Goal: Task Accomplishment & Management: Manage account settings

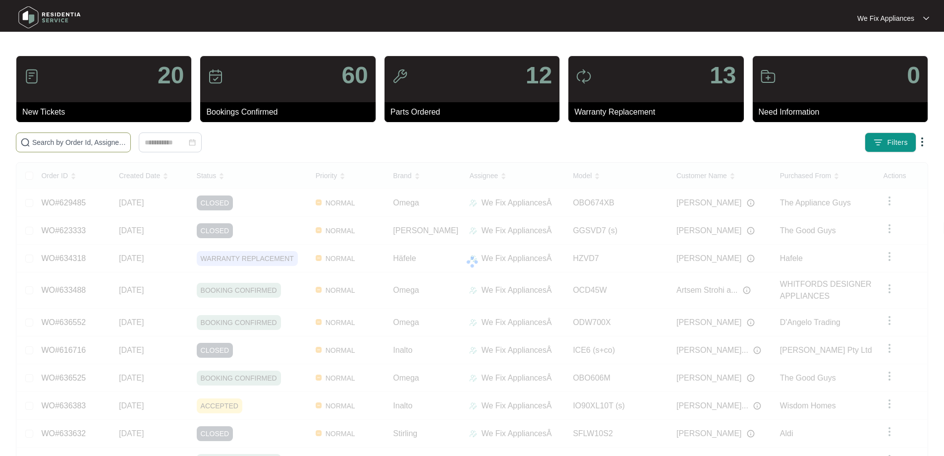
click at [110, 142] on input "text" at bounding box center [79, 142] width 94 height 11
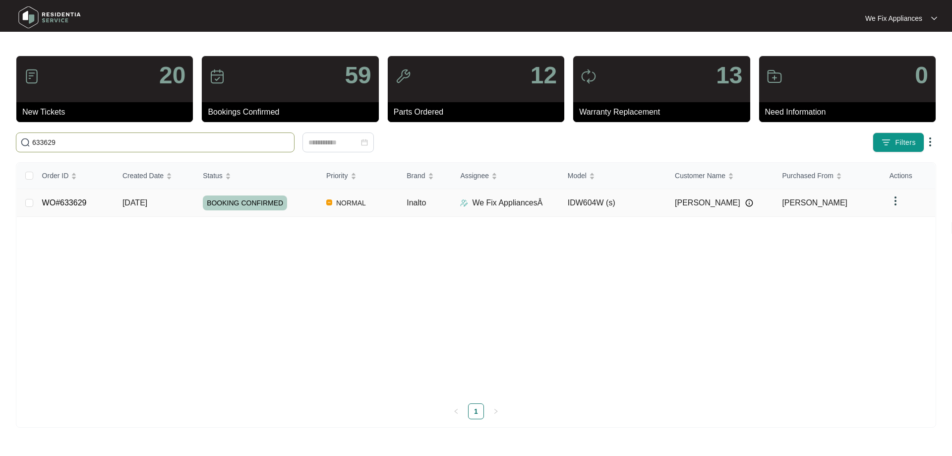
type input "633629"
click at [239, 207] on span "BOOKING CONFIRMED" at bounding box center [245, 202] width 84 height 15
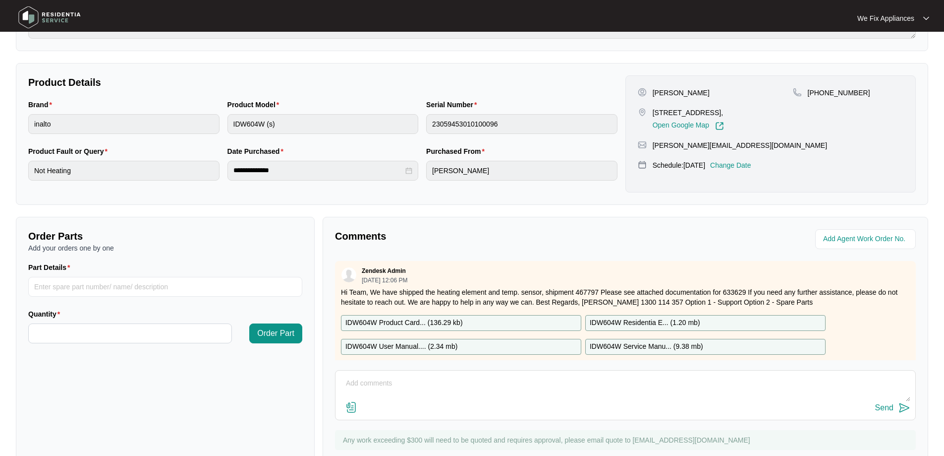
scroll to position [198, 0]
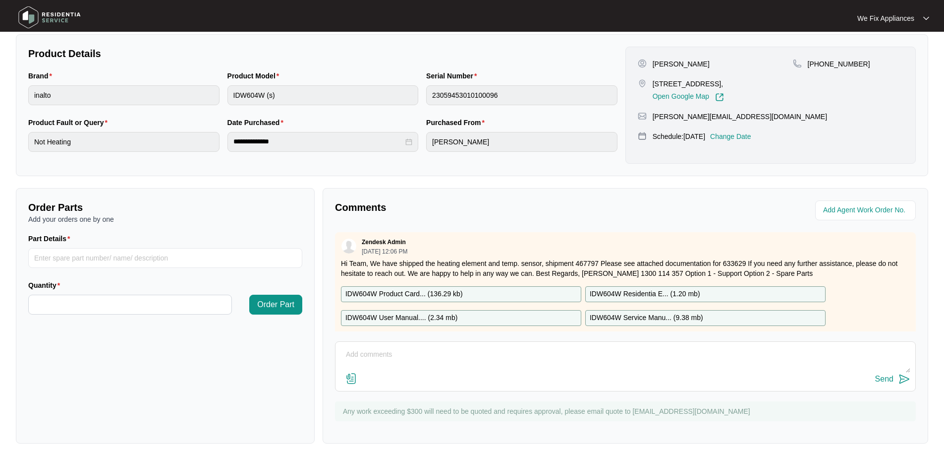
click at [654, 292] on p "IDW604W Residentia E... ( 1.20 mb )" at bounding box center [645, 293] width 111 height 11
click at [71, 261] on input "Part Details" at bounding box center [165, 258] width 274 height 20
paste input "SP12337"
type input "SP12337 wash pump"
click at [96, 306] on input "Quantity" at bounding box center [130, 304] width 203 height 19
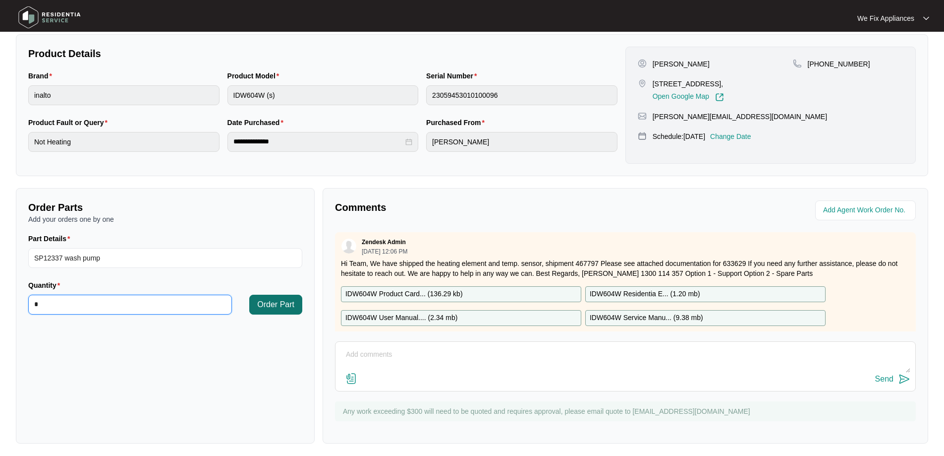
type input "*"
click at [286, 303] on span "Order Part" at bounding box center [275, 304] width 37 height 12
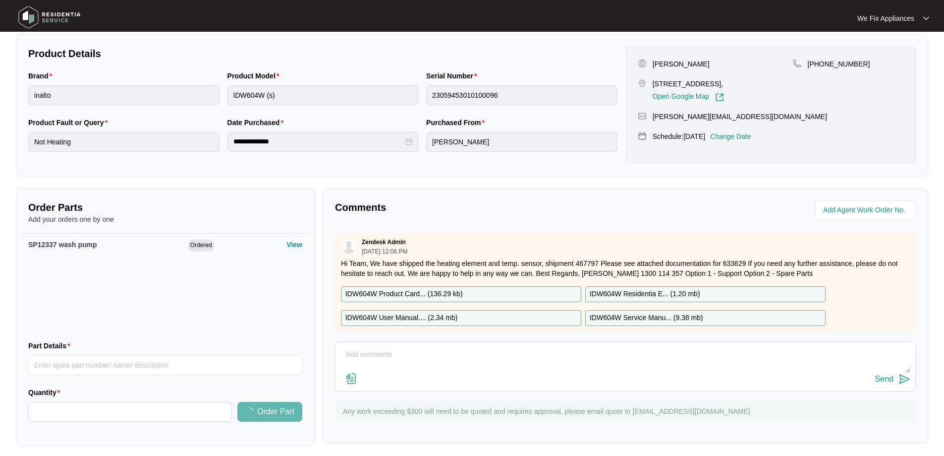
scroll to position [0, 0]
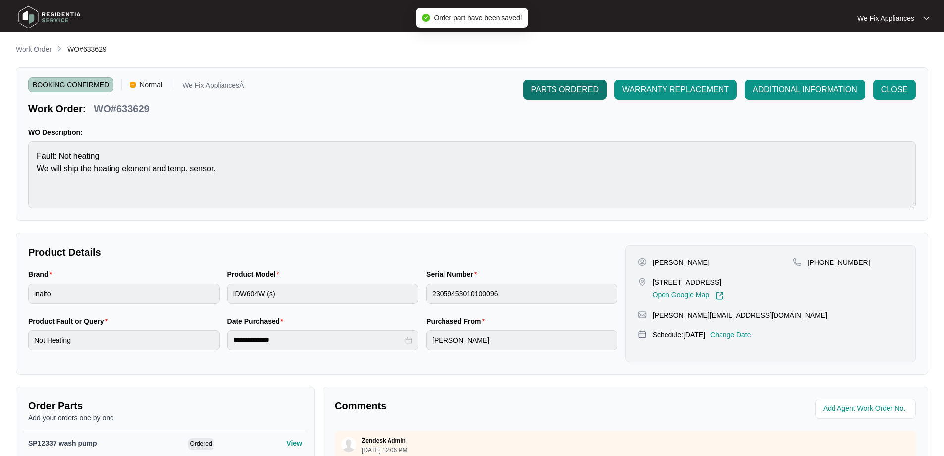
click at [570, 86] on span "PARTS ORDERED" at bounding box center [564, 90] width 67 height 12
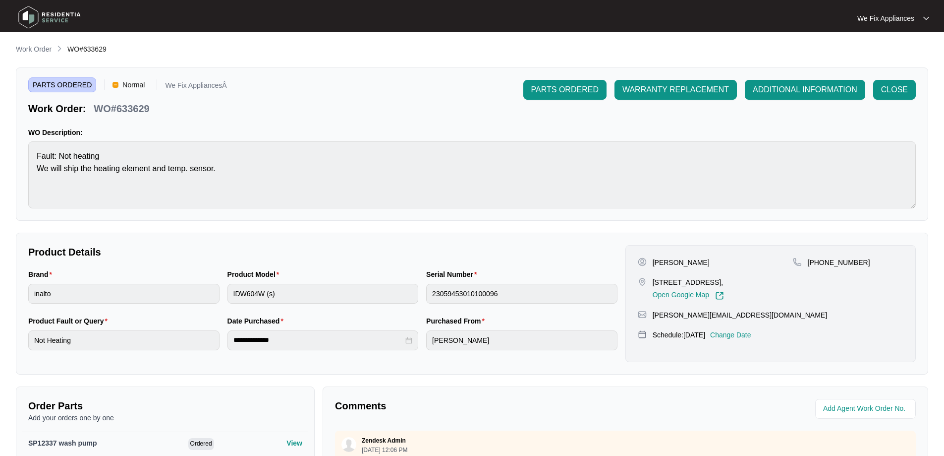
click at [37, 13] on img at bounding box center [49, 17] width 69 height 30
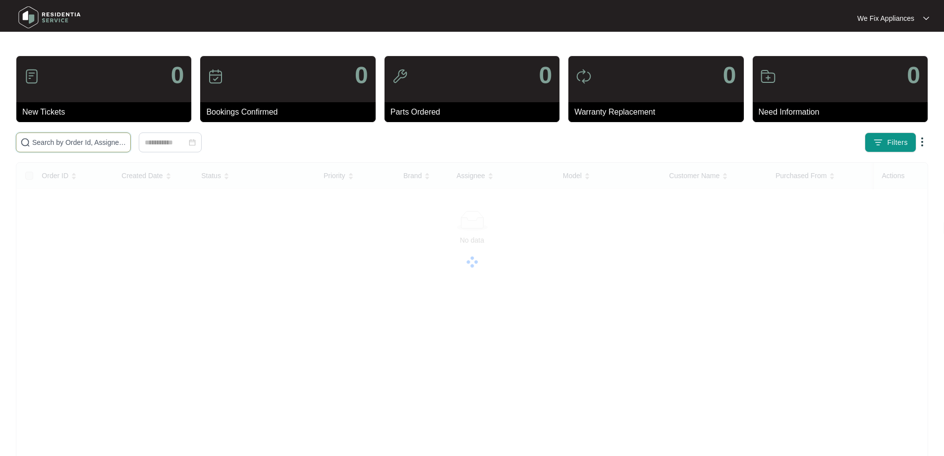
click at [62, 140] on input "text" at bounding box center [79, 142] width 94 height 11
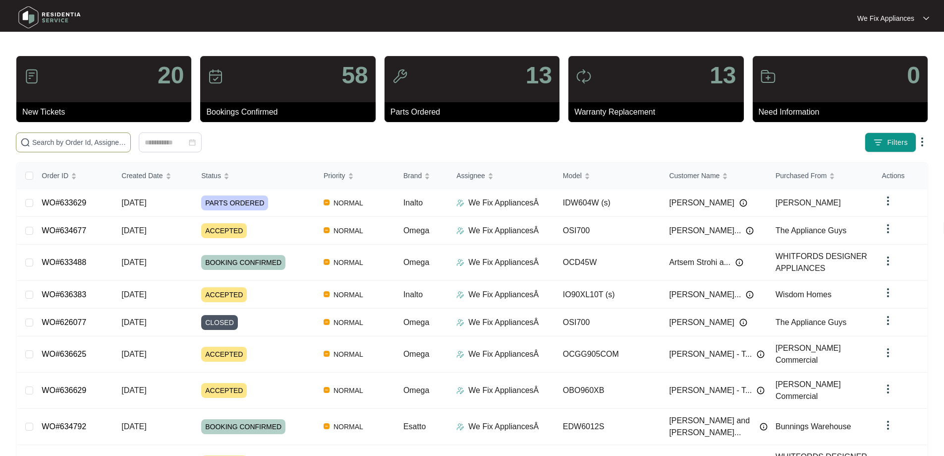
paste input "634656"
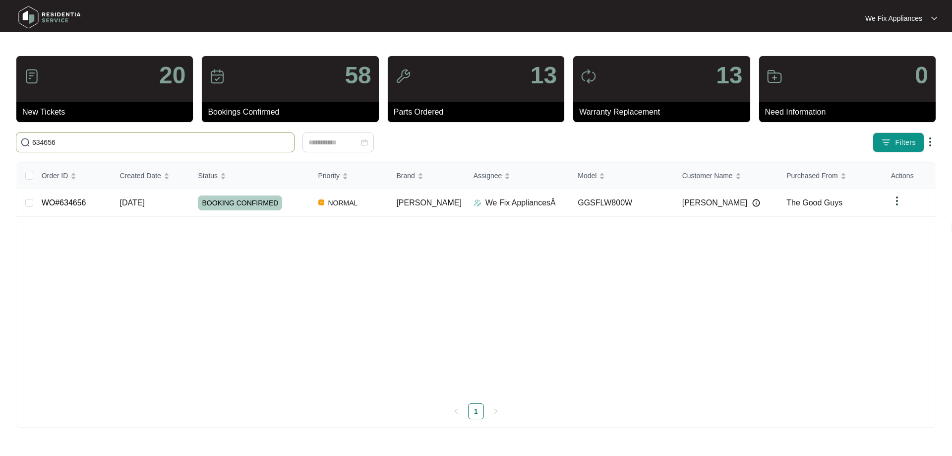
type input "634656"
click at [251, 196] on span "BOOKING CONFIRMED" at bounding box center [240, 202] width 84 height 15
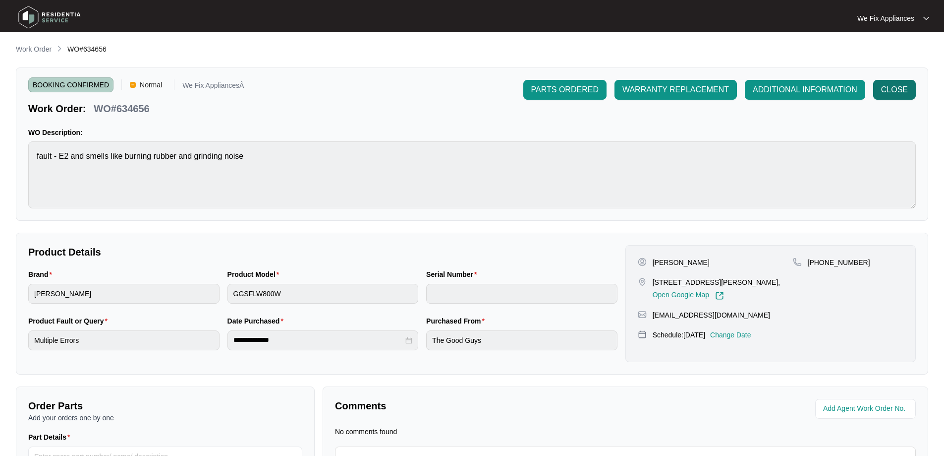
click at [900, 94] on span "CLOSE" at bounding box center [894, 90] width 27 height 12
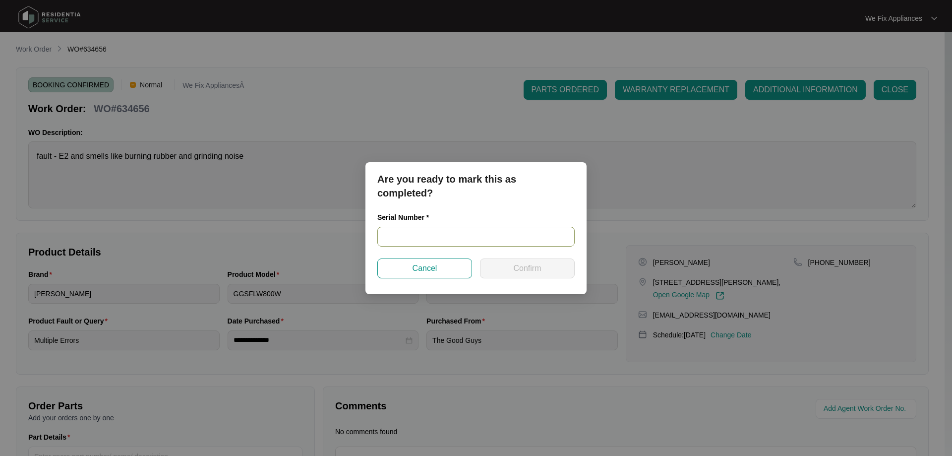
click at [423, 235] on input "text" at bounding box center [475, 237] width 197 height 20
paste input "540P930800149255U00100"
type input "540P930800149255U00100"
click at [517, 276] on button "Confirm" at bounding box center [527, 268] width 95 height 20
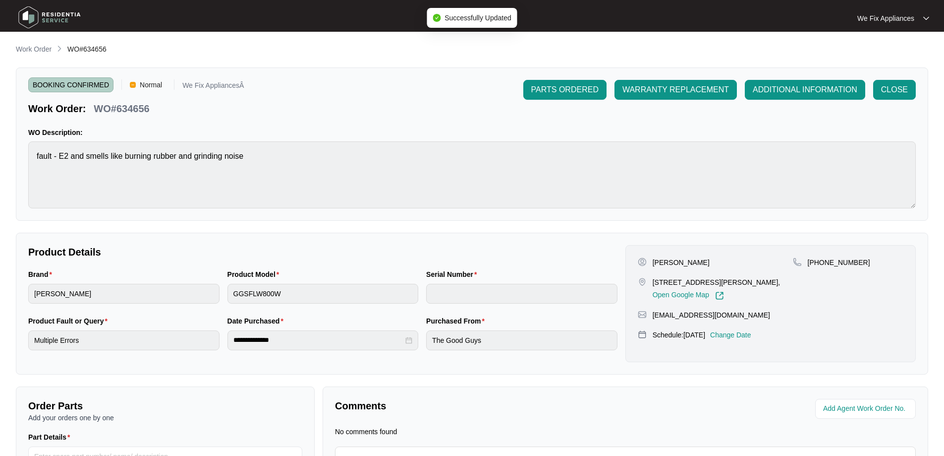
type input "540P930800149255U00100"
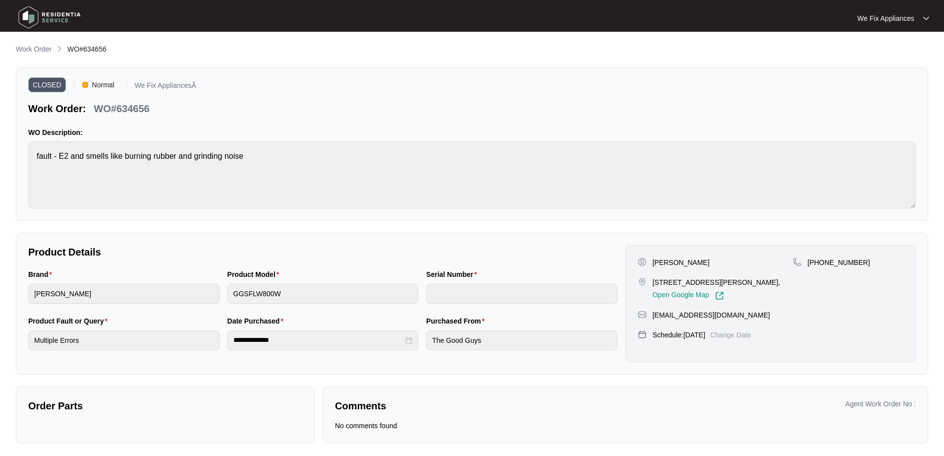
click at [48, 20] on img at bounding box center [49, 17] width 69 height 30
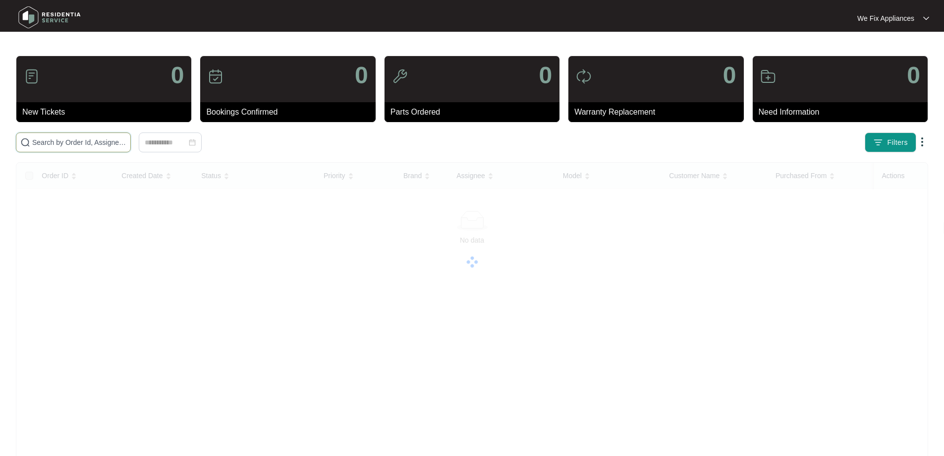
click at [74, 141] on input "text" at bounding box center [79, 142] width 94 height 11
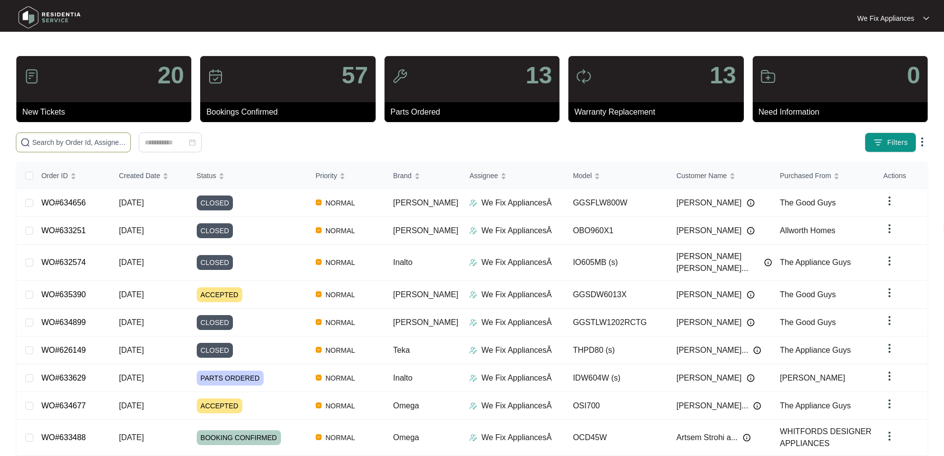
paste input "634718"
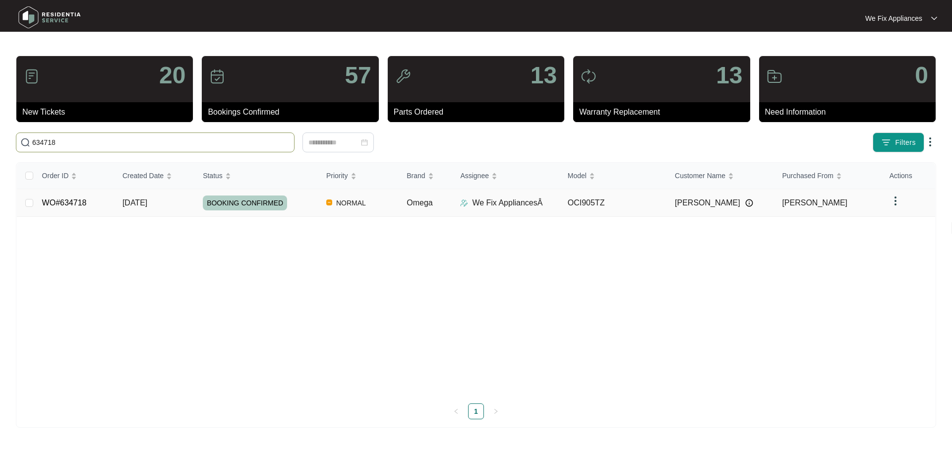
type input "634718"
click at [253, 205] on span "BOOKING CONFIRMED" at bounding box center [245, 202] width 84 height 15
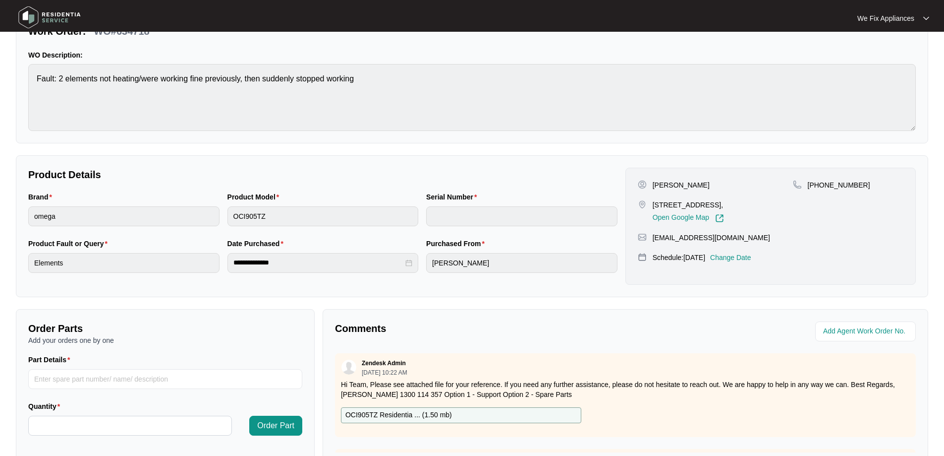
scroll to position [198, 0]
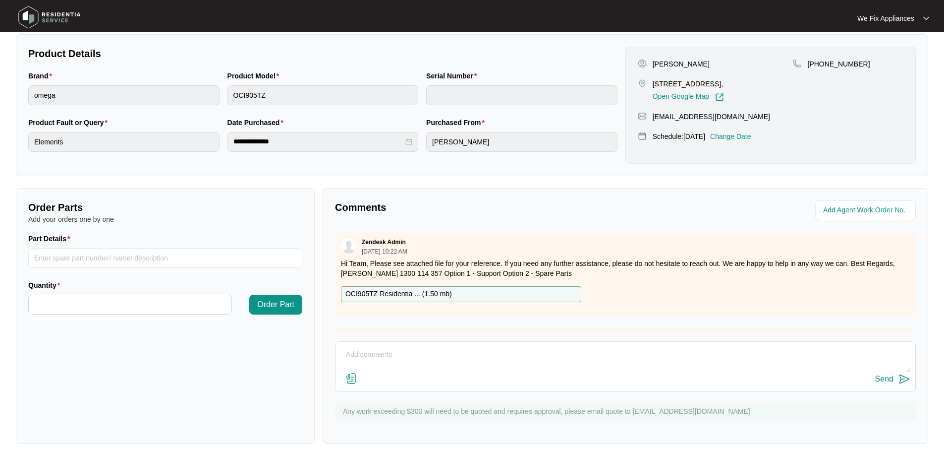
click at [418, 295] on p "OCI905TZ Residentia ... ( 1.50 mb )" at bounding box center [398, 293] width 107 height 11
click at [80, 259] on input "Part Details" at bounding box center [165, 258] width 274 height 20
paste input "SP14725"
type input "SP14725 main pcb"
click at [95, 309] on input "Quantity" at bounding box center [130, 304] width 203 height 19
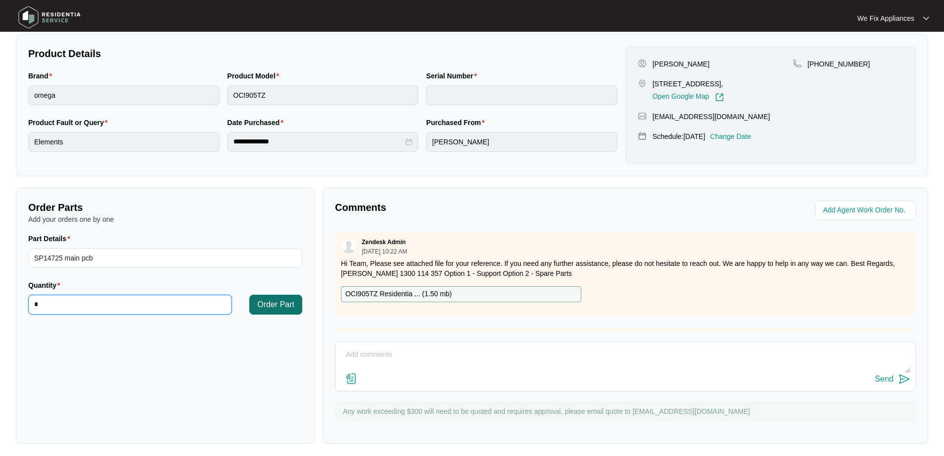
type input "*"
click at [270, 308] on span "Order Part" at bounding box center [275, 304] width 37 height 12
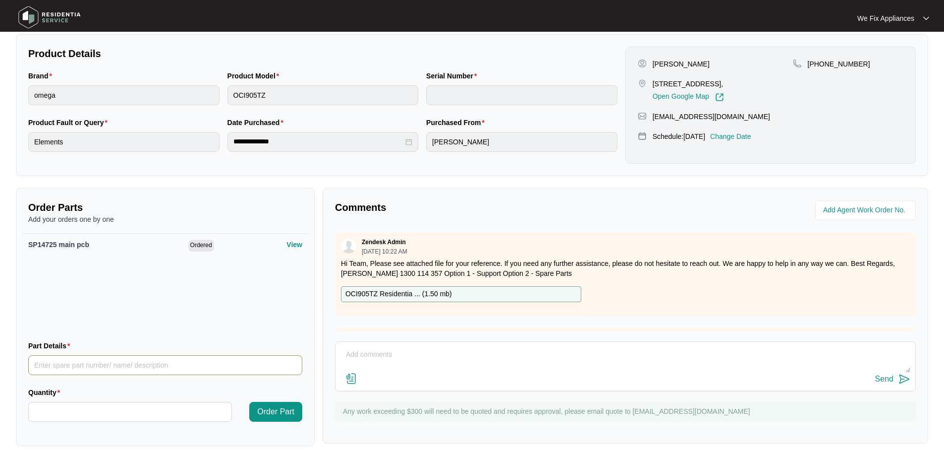
click at [104, 366] on input "Part Details" at bounding box center [165, 365] width 274 height 20
paste input "SP20160"
type input "SP20160 power PCB"
click at [112, 416] on input "Quantity" at bounding box center [130, 411] width 203 height 19
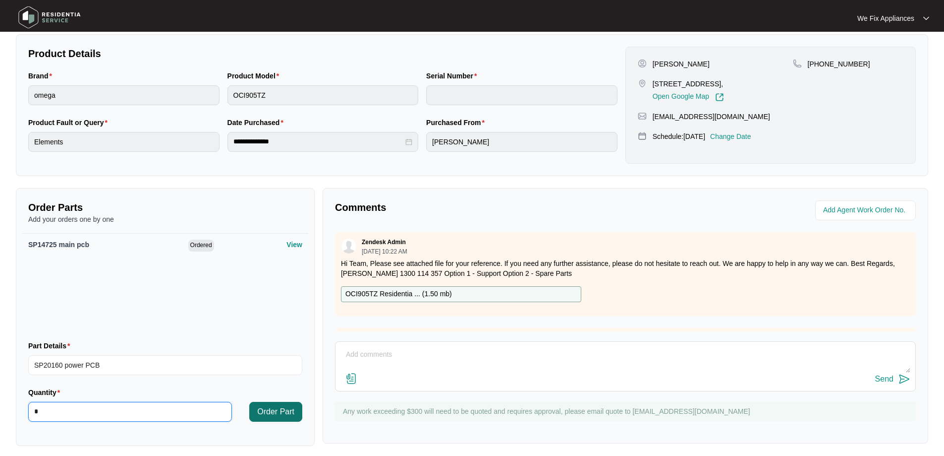
type input "*"
click at [269, 415] on span "Order Part" at bounding box center [275, 411] width 37 height 12
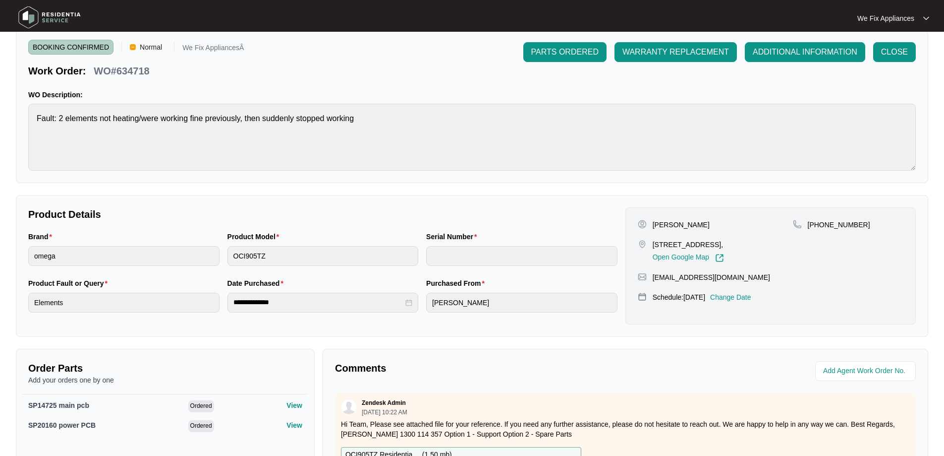
scroll to position [0, 0]
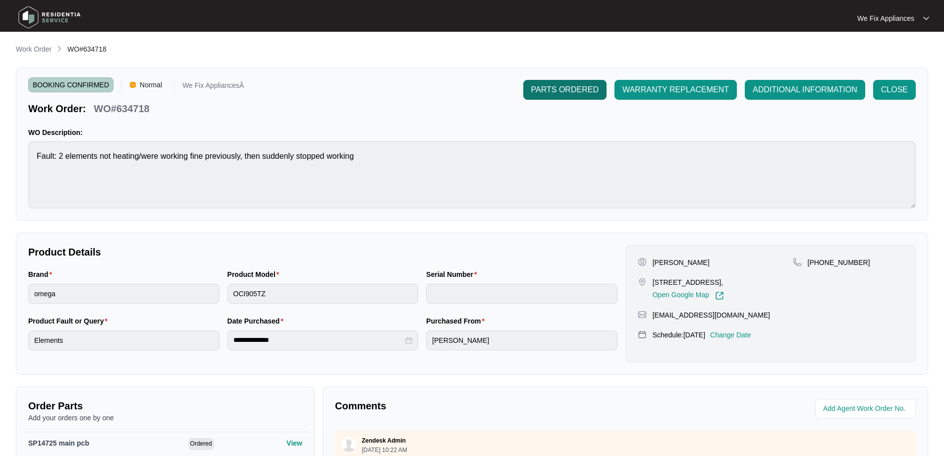
click at [572, 84] on span "PARTS ORDERED" at bounding box center [564, 90] width 67 height 12
click at [44, 11] on img at bounding box center [49, 17] width 69 height 30
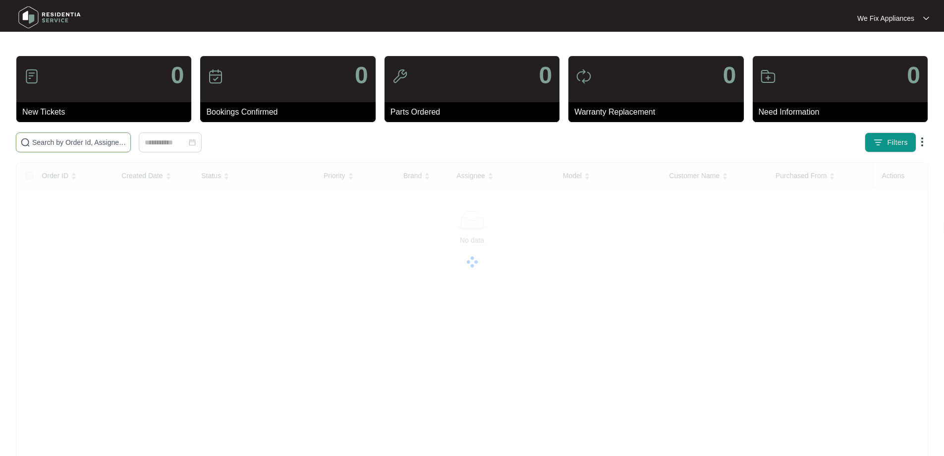
click at [62, 145] on input "text" at bounding box center [79, 142] width 94 height 11
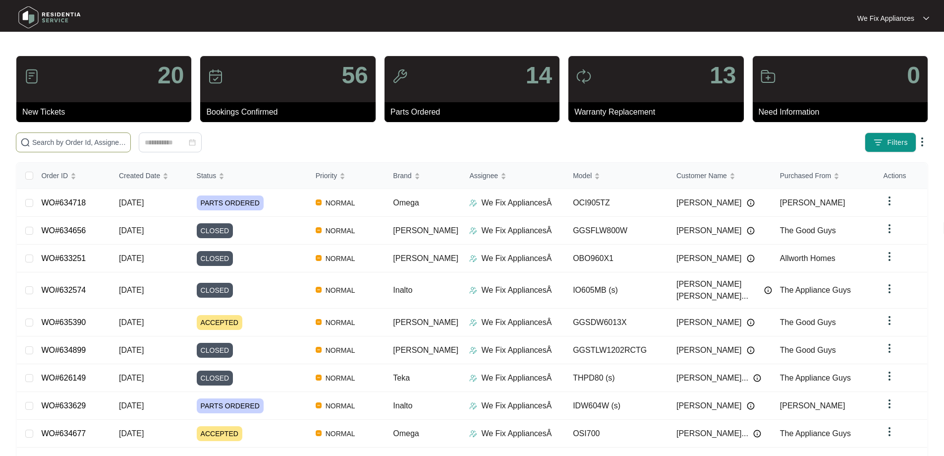
paste input "636002"
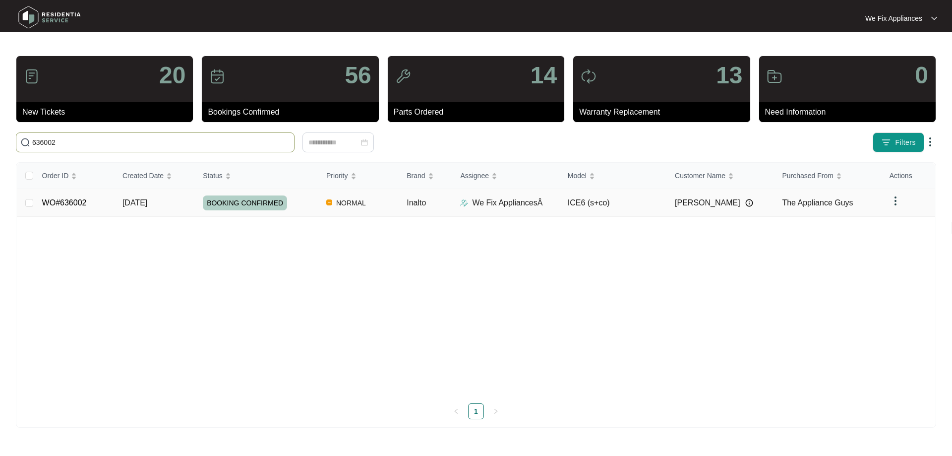
type input "636002"
click at [253, 212] on td "BOOKING CONFIRMED" at bounding box center [256, 203] width 123 height 28
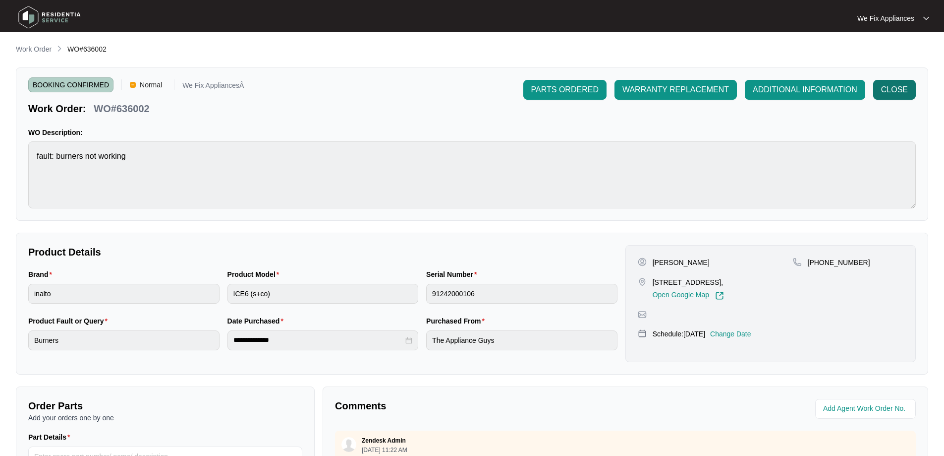
click at [890, 90] on span "CLOSE" at bounding box center [894, 90] width 27 height 12
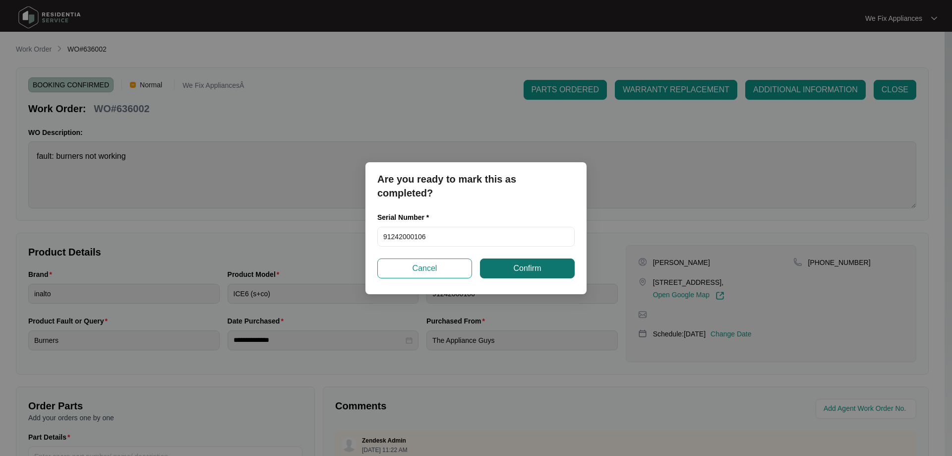
click at [537, 273] on span "Confirm" at bounding box center [527, 268] width 28 height 12
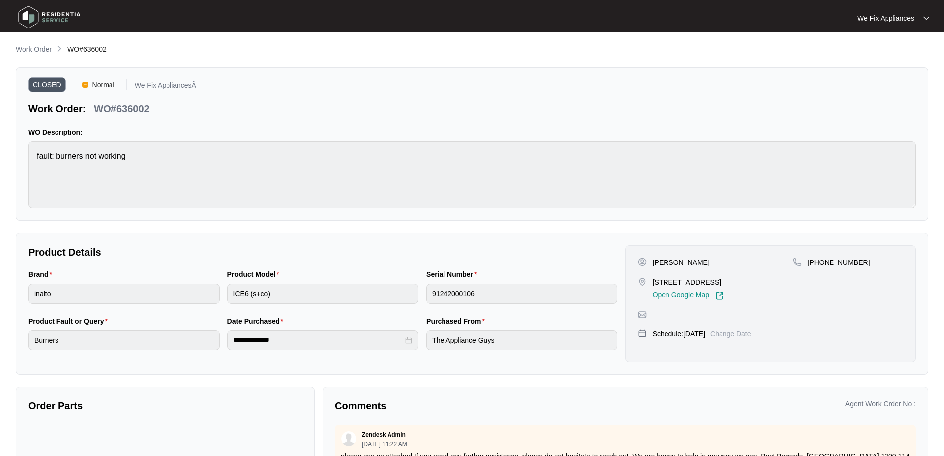
click at [37, 10] on img at bounding box center [49, 17] width 69 height 30
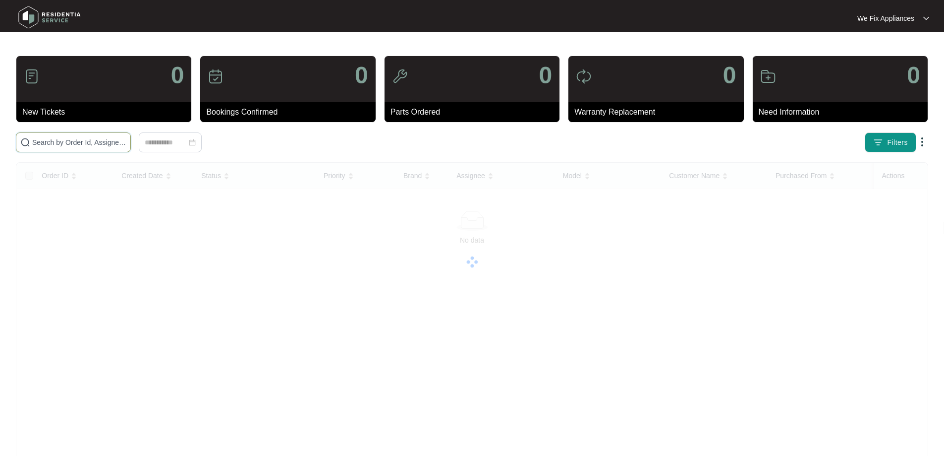
click at [94, 140] on input "text" at bounding box center [79, 142] width 94 height 11
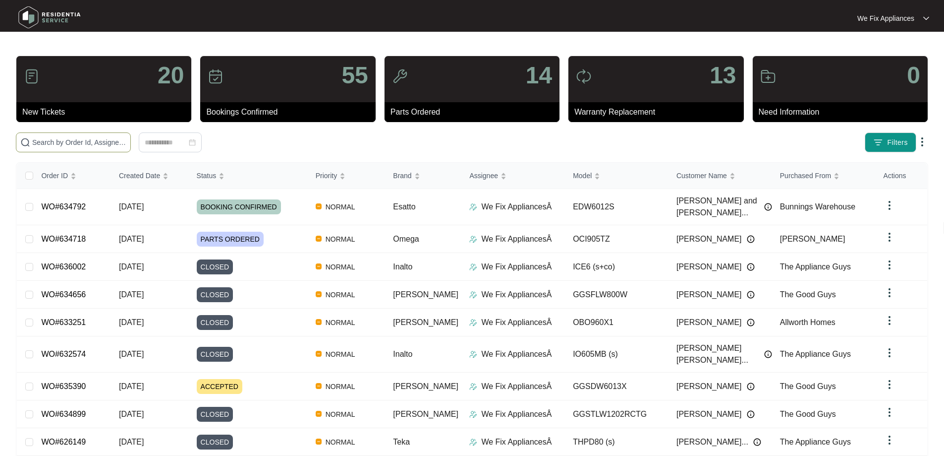
paste input "635143"
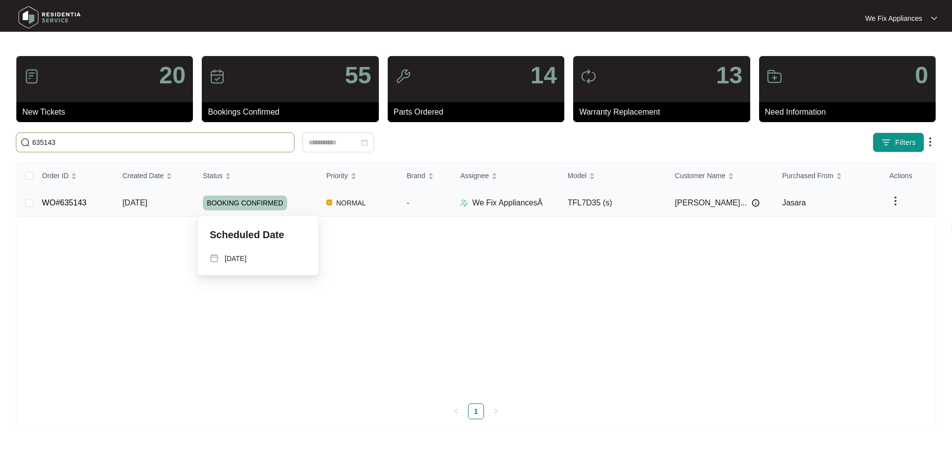
type input "635143"
click at [251, 205] on span "BOOKING CONFIRMED" at bounding box center [245, 202] width 84 height 15
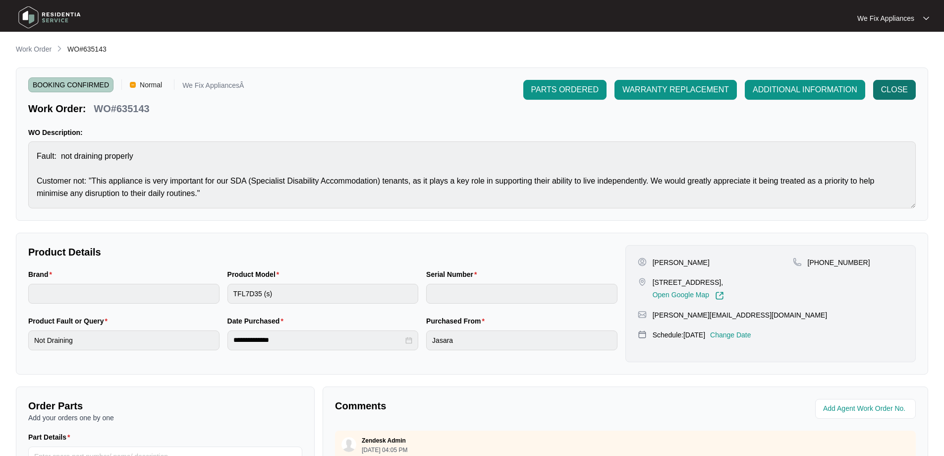
click at [892, 92] on span "CLOSE" at bounding box center [894, 90] width 27 height 12
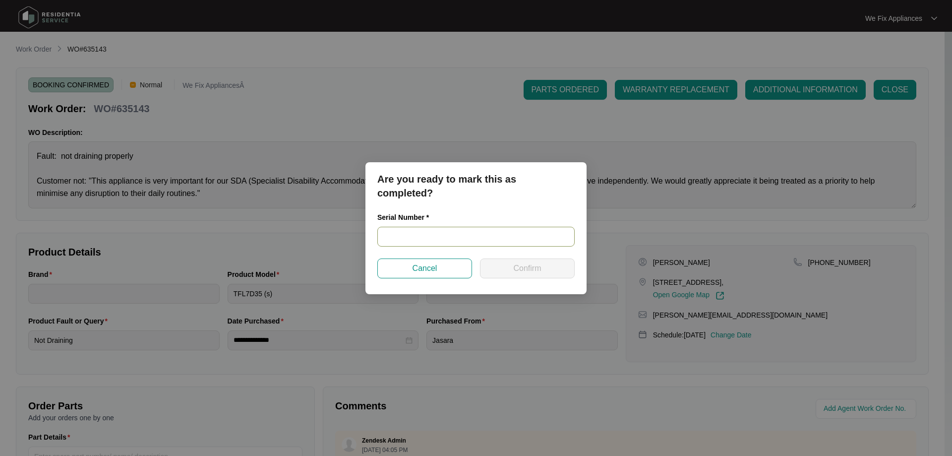
click at [404, 236] on input "text" at bounding box center [475, 237] width 197 height 20
paste input "3418546260197265J00011"
type input "3418546260197265J00011"
click at [515, 269] on span "Confirm" at bounding box center [527, 268] width 28 height 12
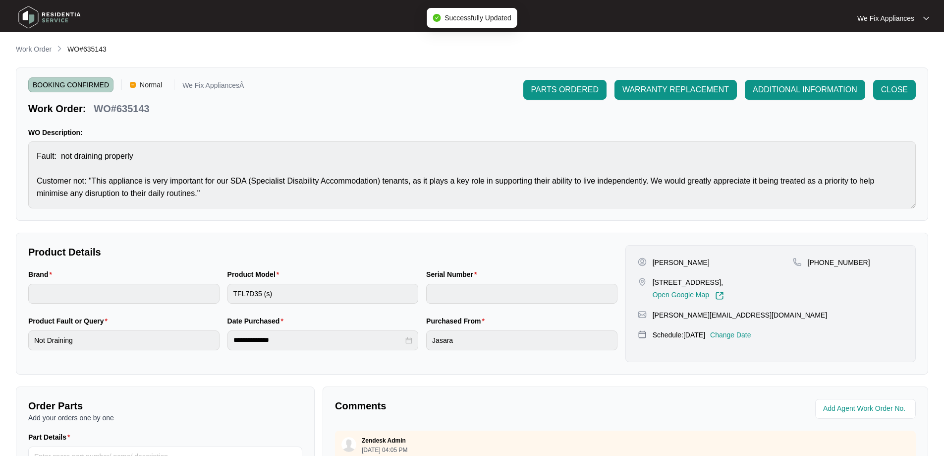
type input "3418546260197265J00011"
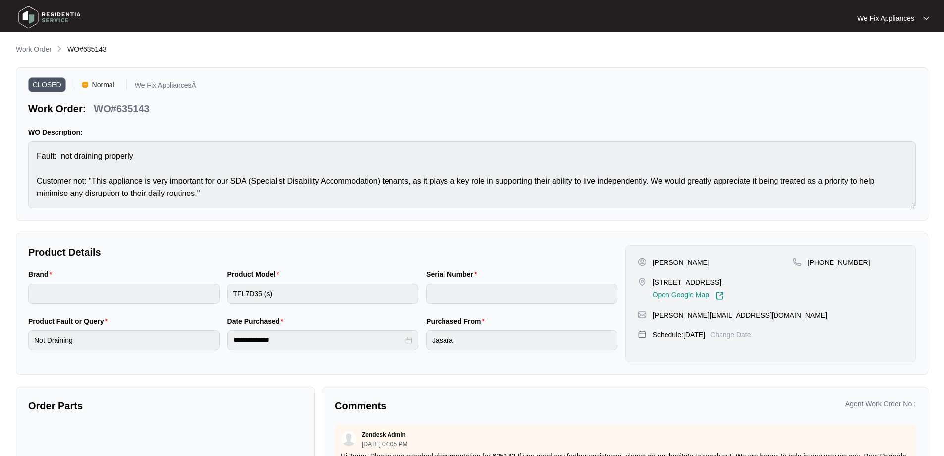
click at [51, 20] on img at bounding box center [49, 17] width 69 height 30
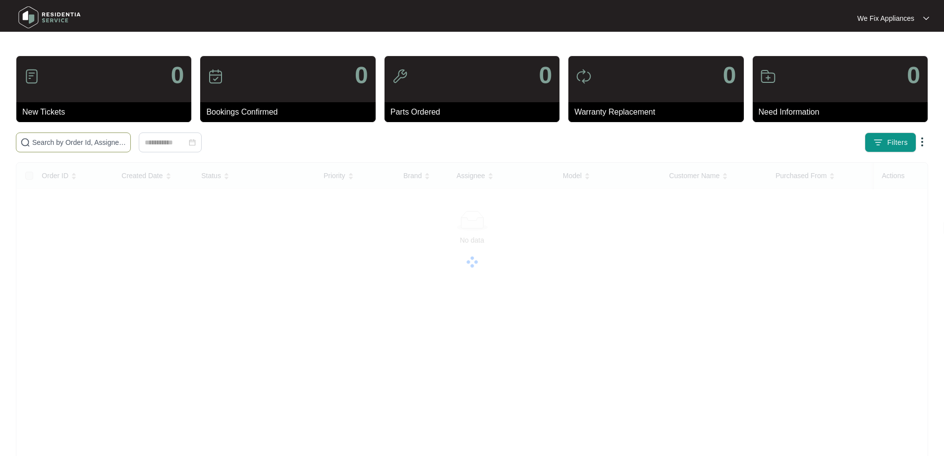
click at [45, 144] on input "text" at bounding box center [79, 142] width 94 height 11
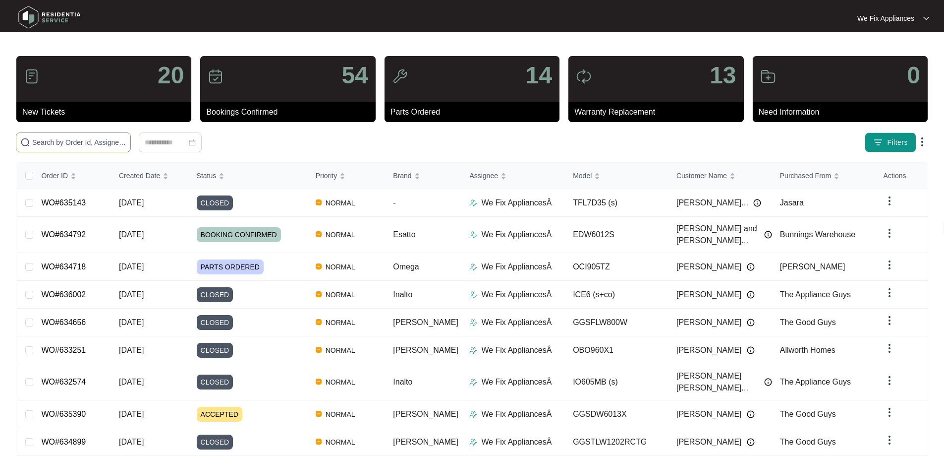
paste input "635834"
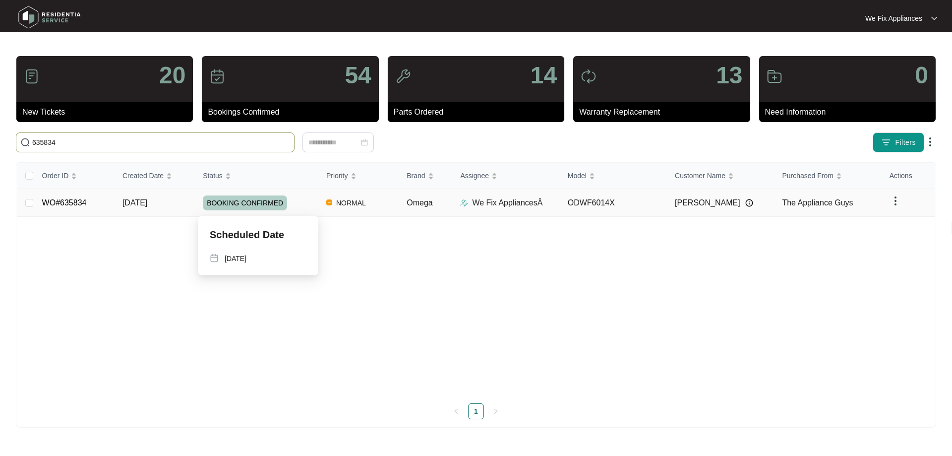
type input "635834"
click at [241, 202] on span "BOOKING CONFIRMED" at bounding box center [245, 202] width 84 height 15
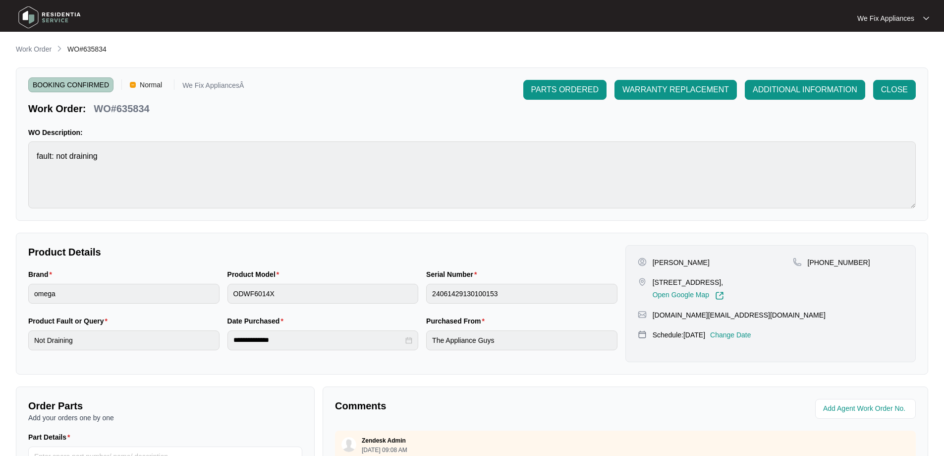
click at [918, 80] on div "CLOSE" at bounding box center [894, 90] width 51 height 20
click at [899, 92] on span "CLOSE" at bounding box center [894, 90] width 27 height 12
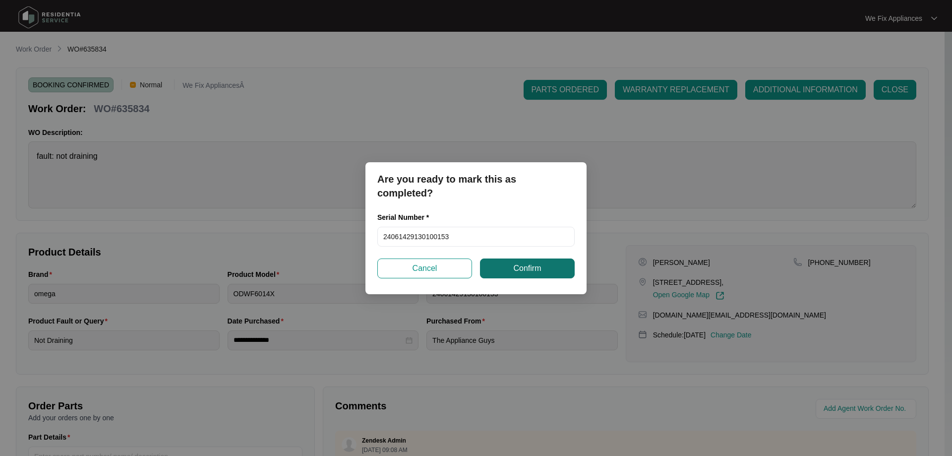
click at [522, 266] on span "Confirm" at bounding box center [527, 268] width 28 height 12
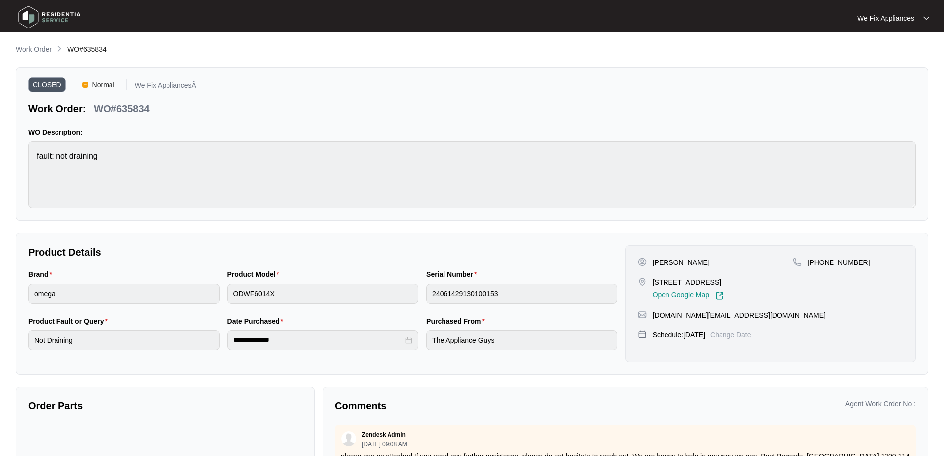
drag, startPoint x: 55, startPoint y: 10, endPoint x: 52, endPoint y: 16, distance: 6.2
click at [54, 10] on img at bounding box center [49, 17] width 69 height 30
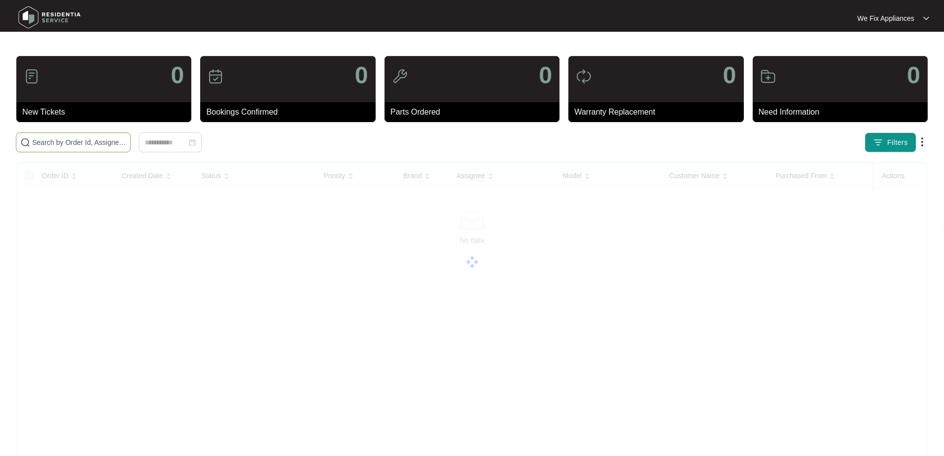
click at [96, 144] on input "text" at bounding box center [79, 142] width 94 height 11
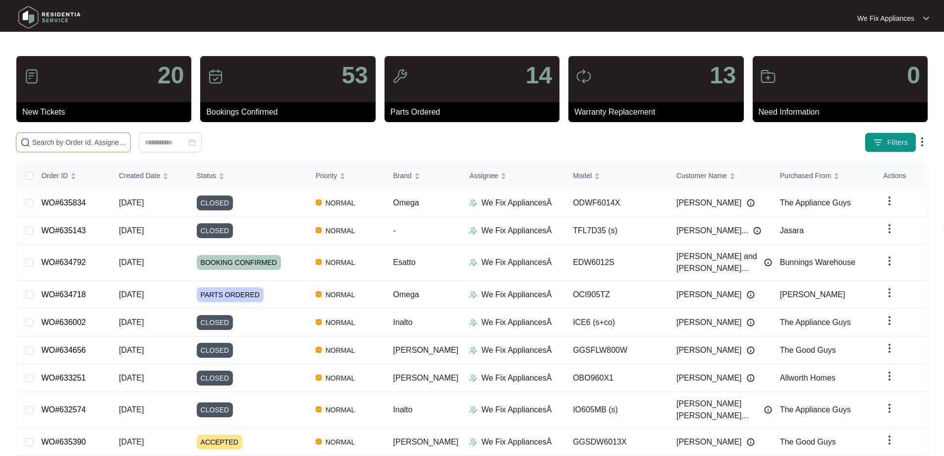
paste input "634702"
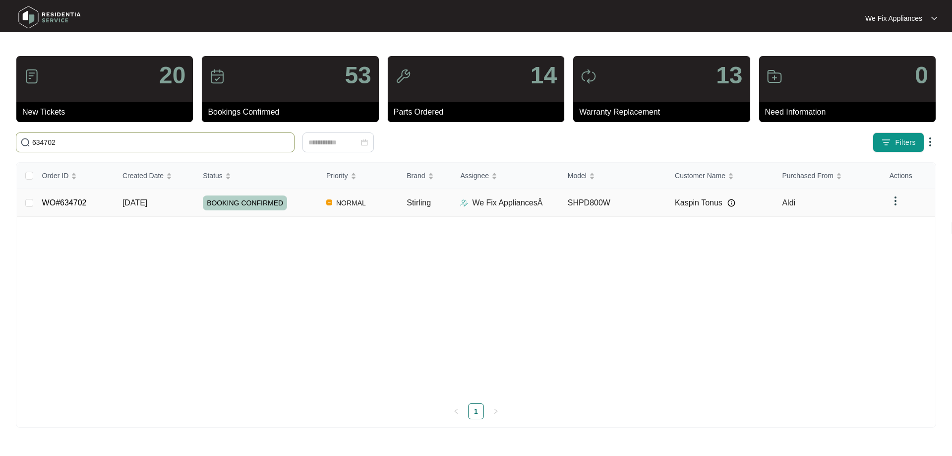
type input "634702"
click at [242, 199] on span "BOOKING CONFIRMED" at bounding box center [245, 202] width 84 height 15
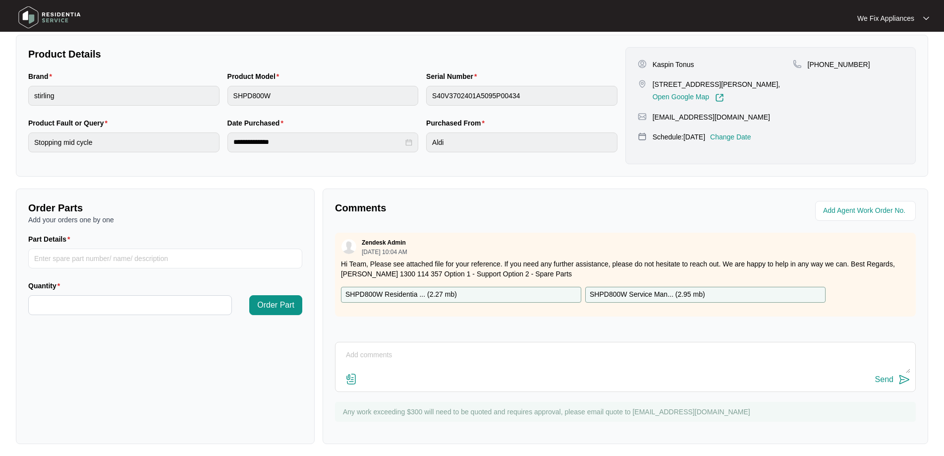
scroll to position [198, 0]
click at [409, 295] on p "SHPD800W Residentia ... ( 2.27 mb )" at bounding box center [401, 293] width 112 height 11
click at [124, 259] on input "Part Details" at bounding box center [165, 258] width 274 height 20
paste input "SP21052"
type input "SP21052"
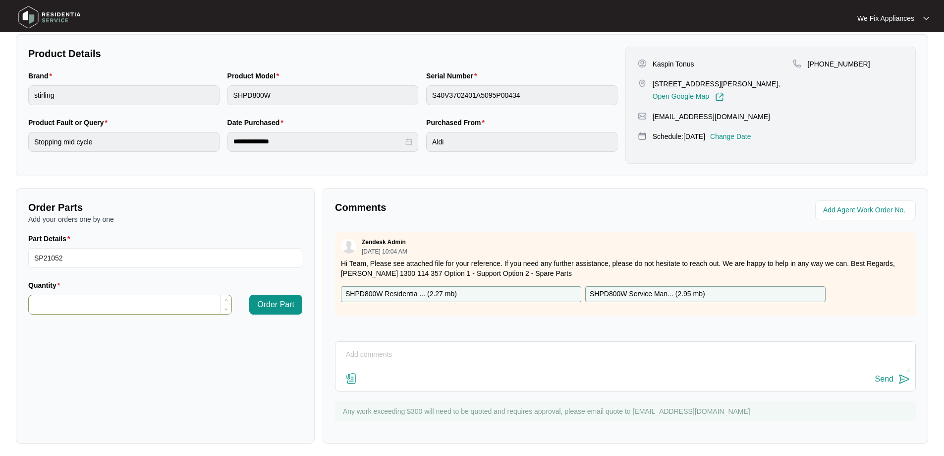
click at [121, 307] on input "Quantity" at bounding box center [130, 304] width 203 height 19
type input "*"
click at [152, 257] on input "SP21052" at bounding box center [165, 258] width 274 height 20
type input "SP21052 pump"
click at [288, 308] on span "Order Part" at bounding box center [275, 304] width 37 height 12
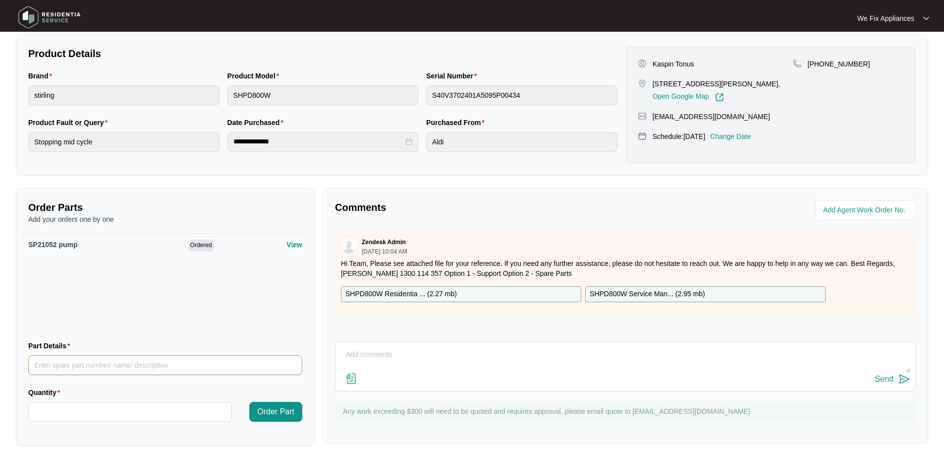
click at [104, 369] on input "Part Details" at bounding box center [165, 365] width 274 height 20
paste input "SP21053"
type input "SP21053 level sensor"
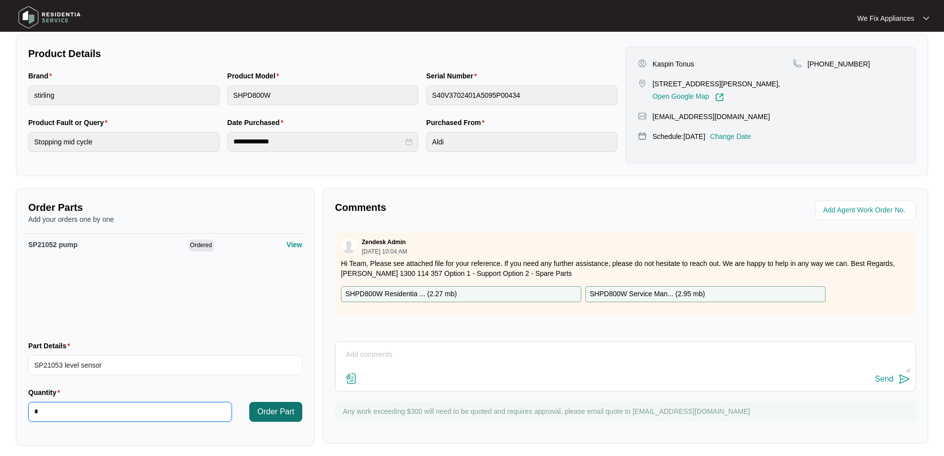
type input "*"
click at [250, 404] on button "Order Part" at bounding box center [275, 411] width 53 height 20
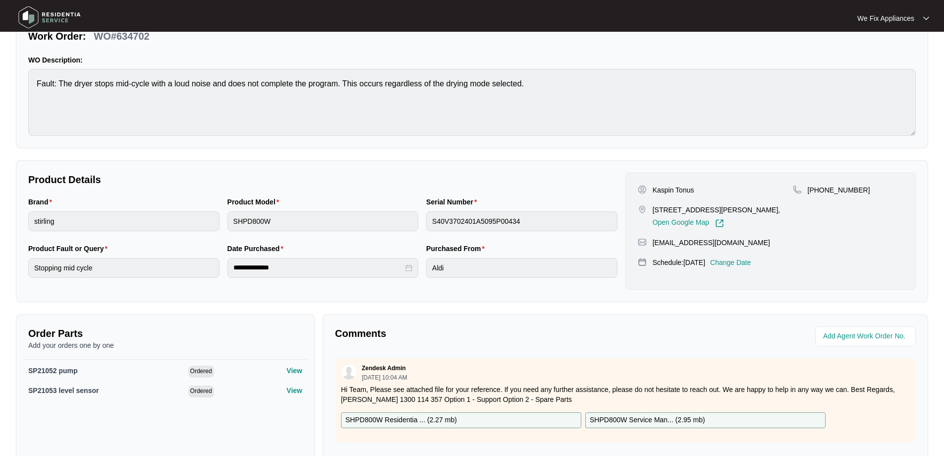
scroll to position [0, 0]
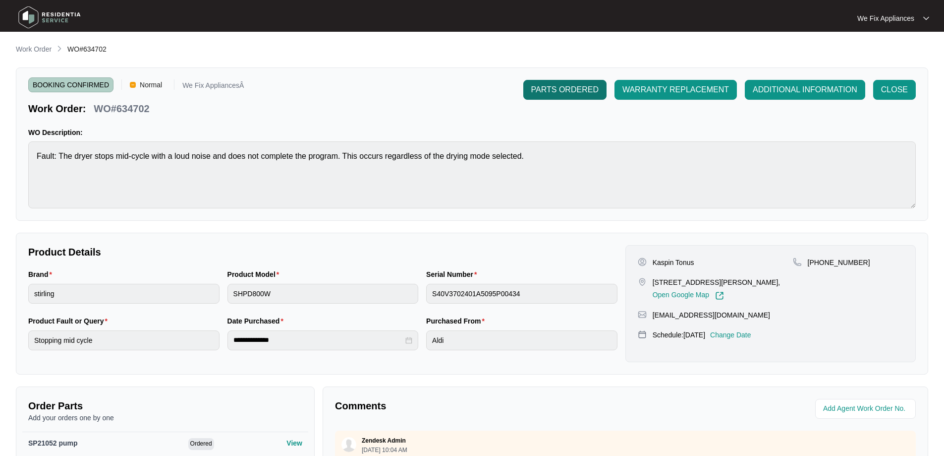
click at [556, 83] on button "PARTS ORDERED" at bounding box center [564, 90] width 83 height 20
click at [54, 12] on img at bounding box center [49, 17] width 69 height 30
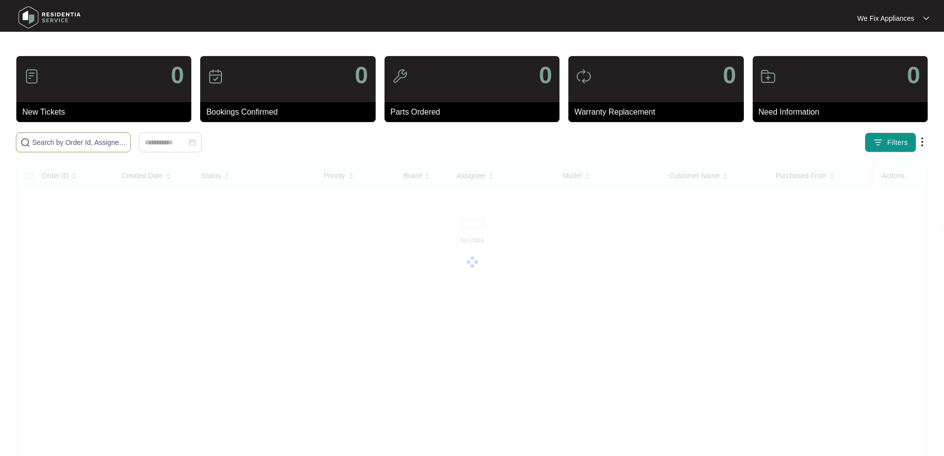
click at [67, 144] on input "text" at bounding box center [79, 142] width 94 height 11
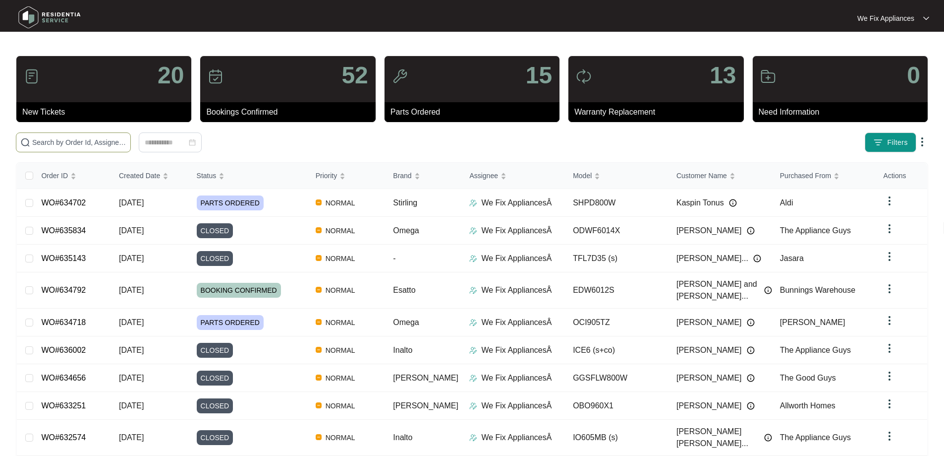
paste input "633556"
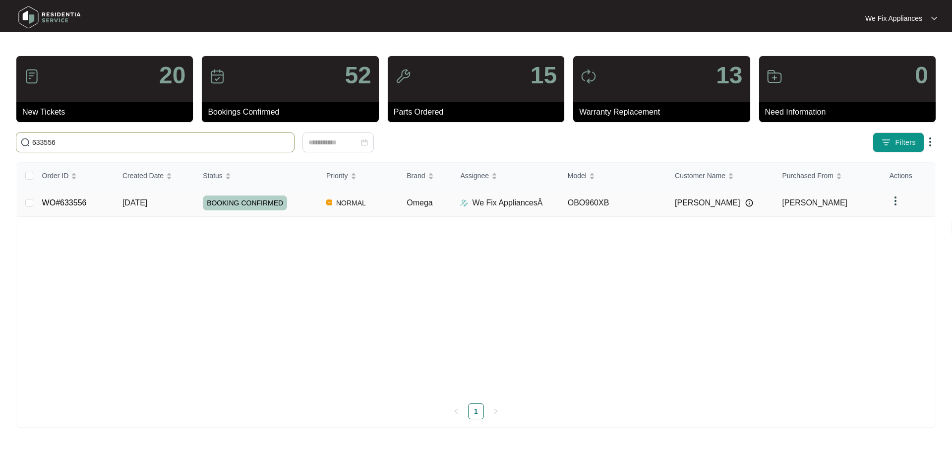
type input "633556"
click at [254, 196] on span "BOOKING CONFIRMED" at bounding box center [245, 202] width 84 height 15
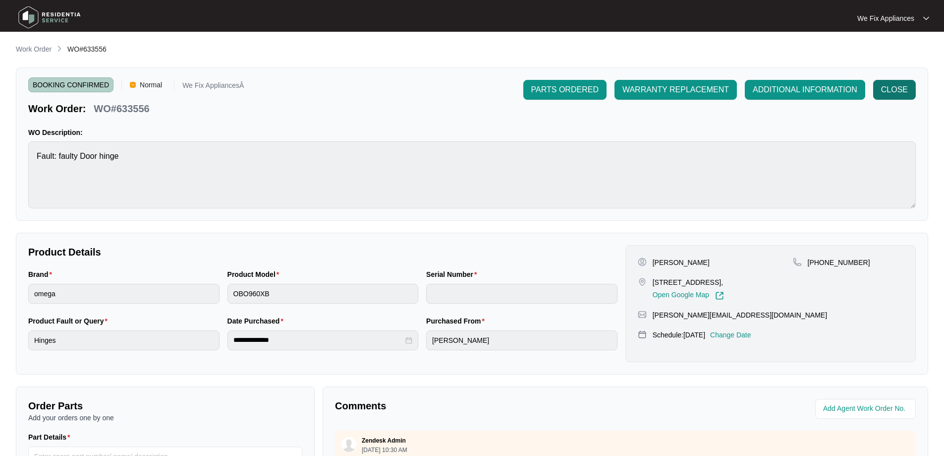
click at [892, 86] on span "CLOSE" at bounding box center [894, 90] width 27 height 12
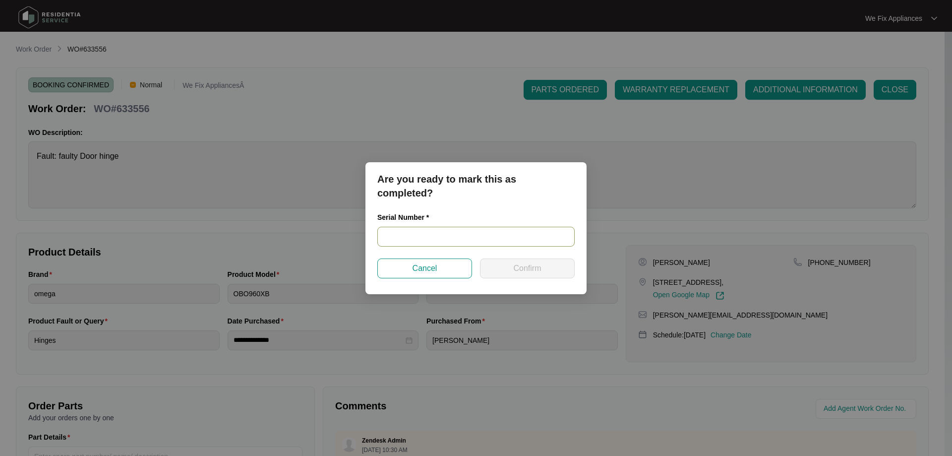
click at [408, 238] on input "text" at bounding box center [475, 237] width 197 height 20
paste input "V0000589232206000107"
type input "V0000589232206000107"
click at [517, 266] on span "Confirm" at bounding box center [527, 268] width 28 height 12
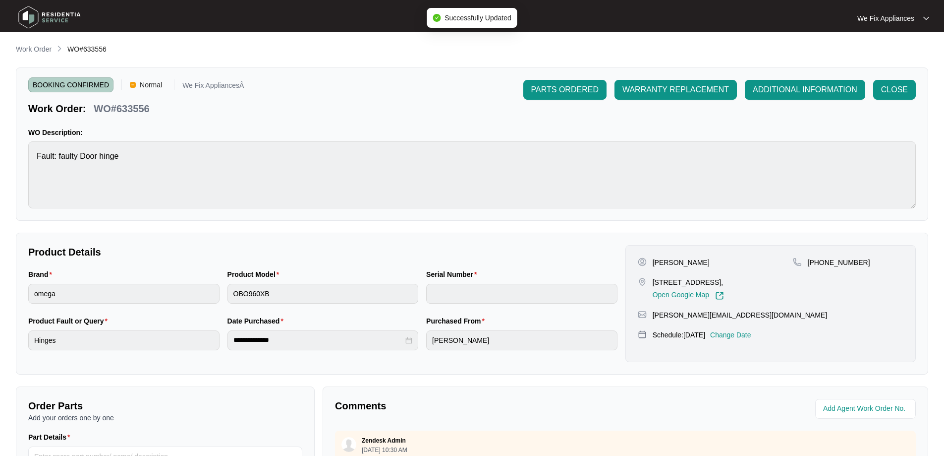
type input "V0000589232206000107"
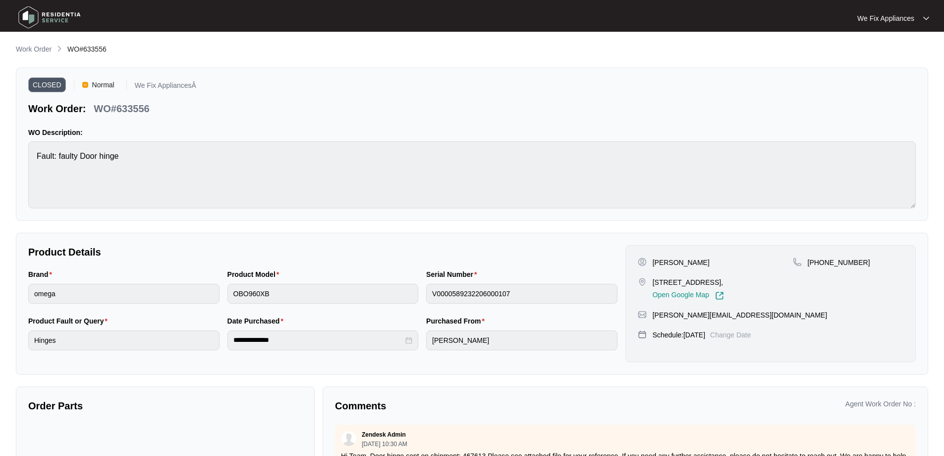
click at [35, 15] on img at bounding box center [49, 17] width 69 height 30
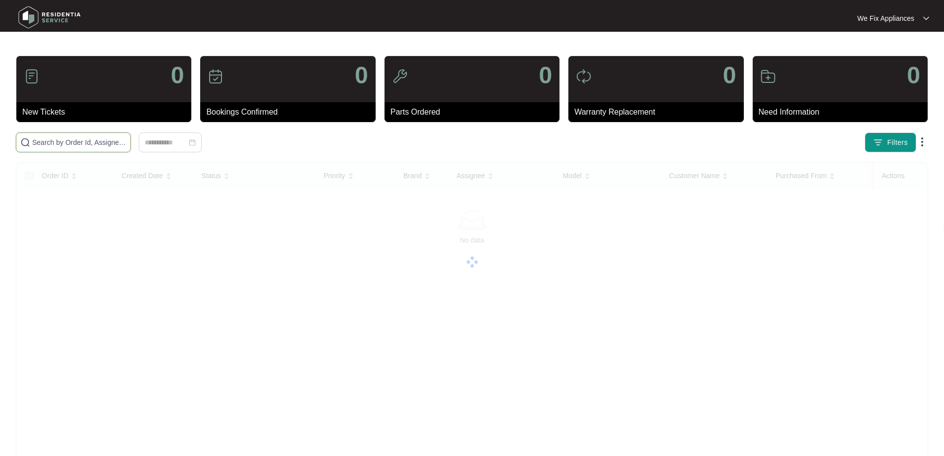
click at [66, 140] on input "text" at bounding box center [79, 142] width 94 height 11
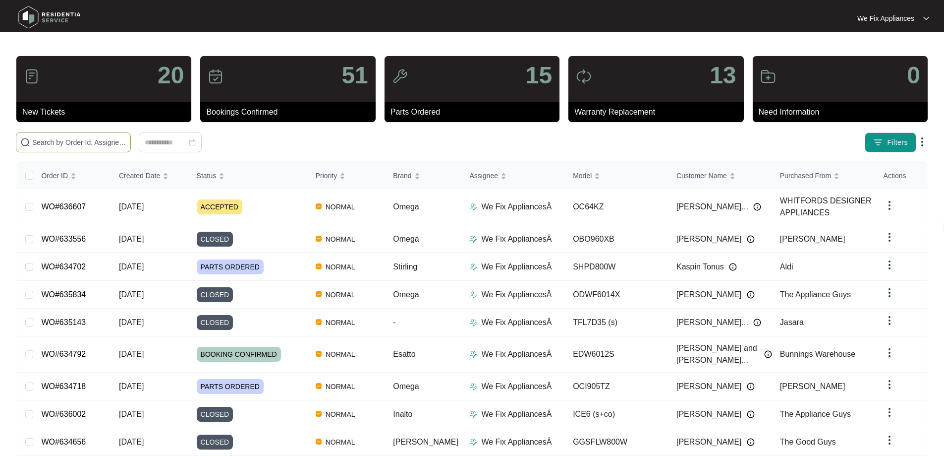
paste input "636053"
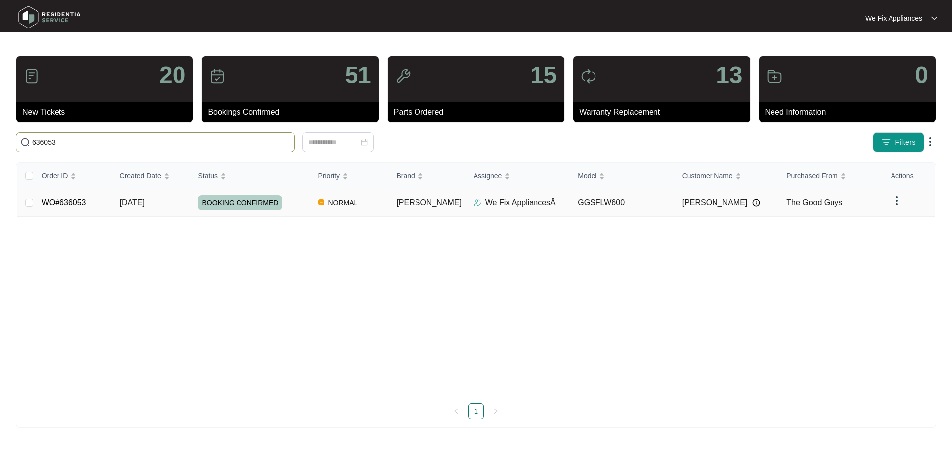
type input "636053"
click at [251, 199] on span "BOOKING CONFIRMED" at bounding box center [240, 202] width 84 height 15
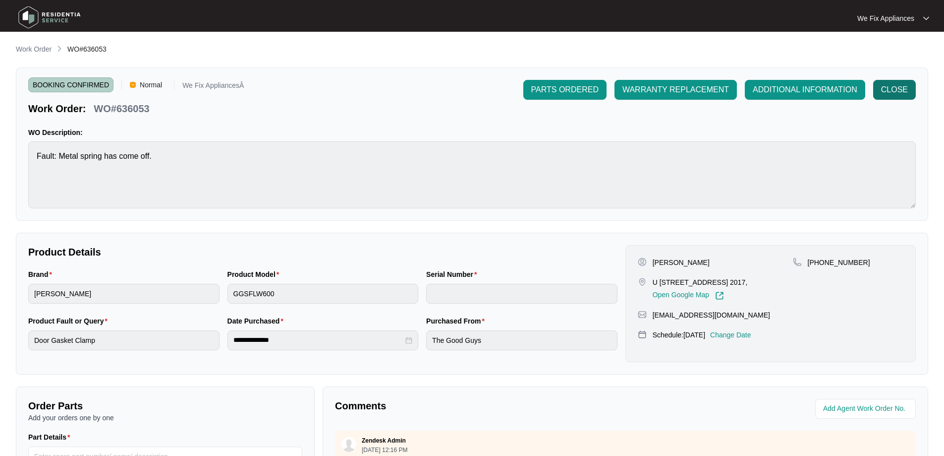
click at [909, 83] on button "CLOSE" at bounding box center [894, 90] width 43 height 20
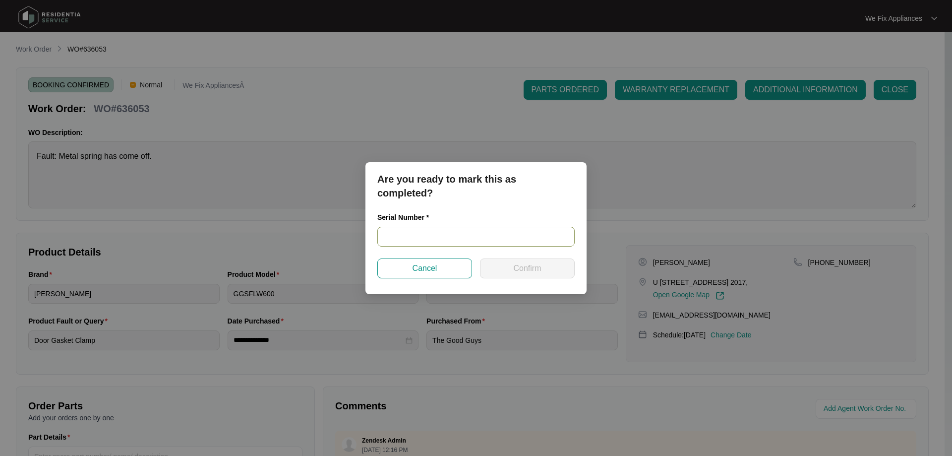
click at [458, 237] on input "text" at bounding box center [475, 237] width 197 height 20
paste input "540L139300139245S00261"
type input "540L139300139245S00261"
click at [524, 267] on span "Confirm" at bounding box center [527, 268] width 28 height 12
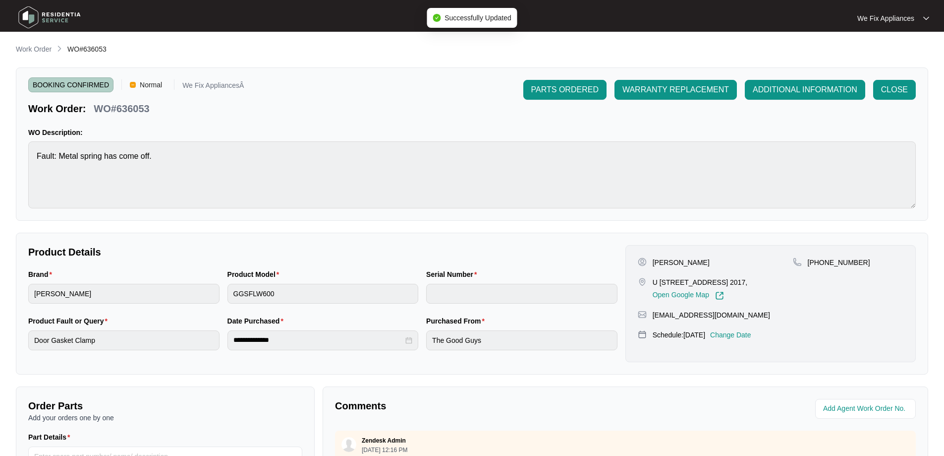
type input "540L139300139245S00261"
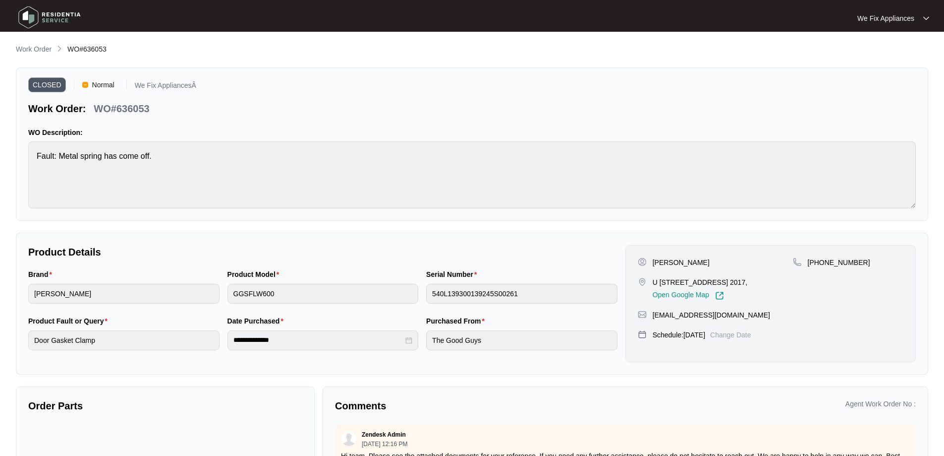
click at [46, 15] on img at bounding box center [49, 17] width 69 height 30
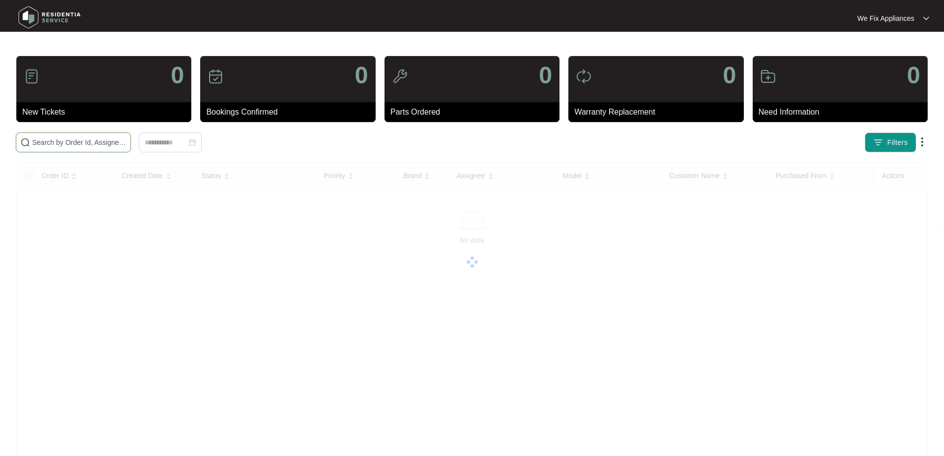
click at [87, 147] on input "text" at bounding box center [79, 142] width 94 height 11
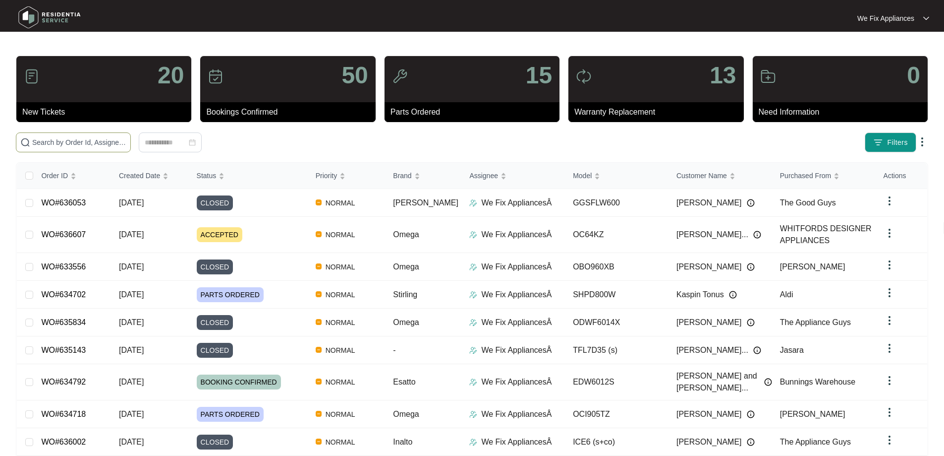
paste input "629746"
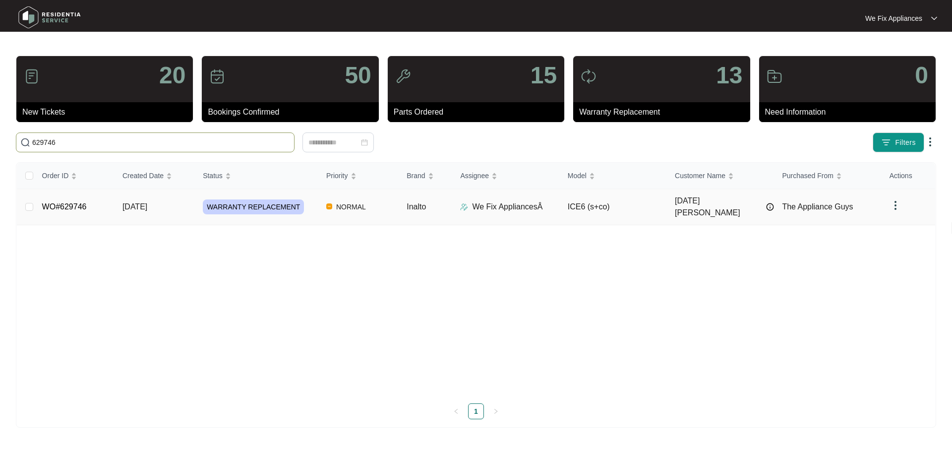
type input "629746"
click at [234, 207] on span "WARRANTY REPLACEMENT" at bounding box center [253, 206] width 101 height 15
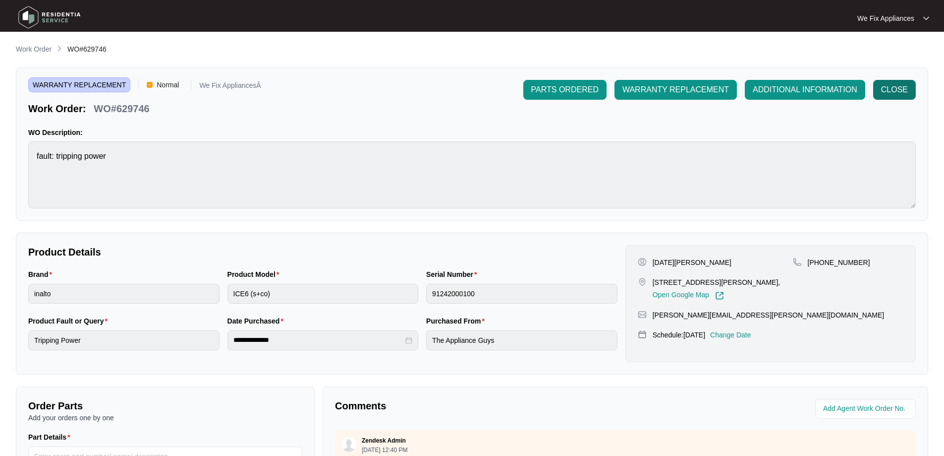
click at [906, 92] on span "CLOSE" at bounding box center [894, 90] width 27 height 12
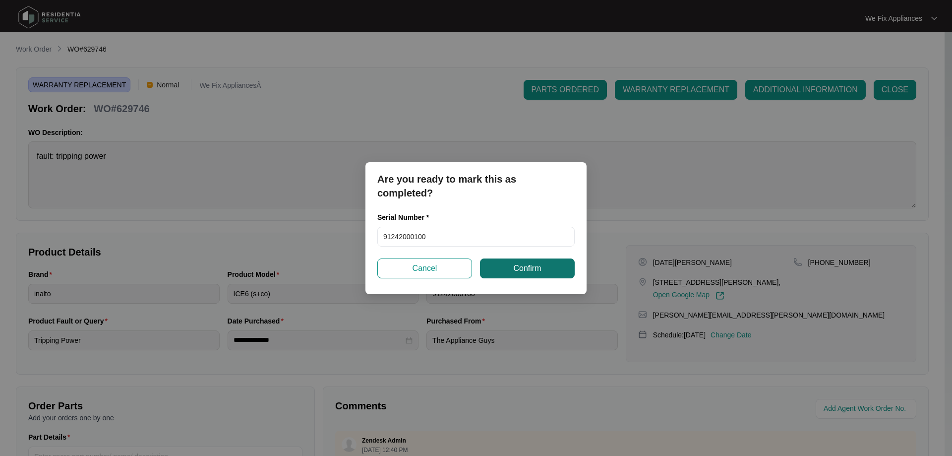
click at [529, 274] on span "Confirm" at bounding box center [527, 268] width 28 height 12
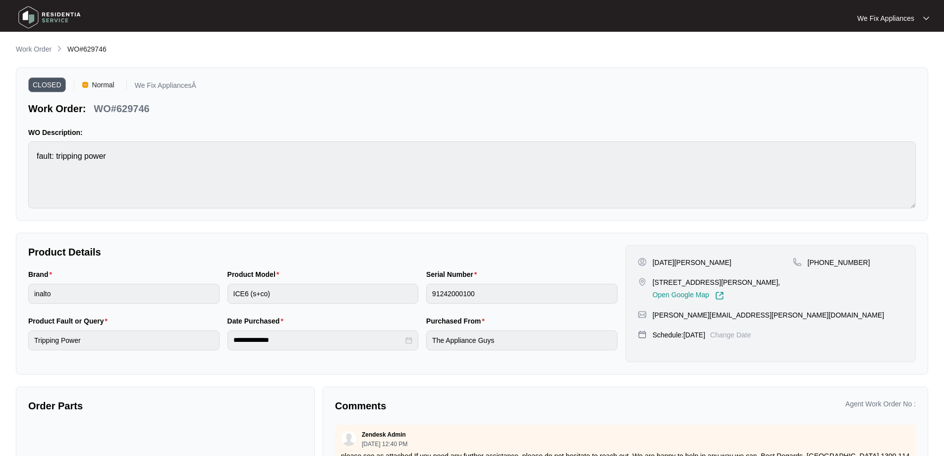
click at [37, 18] on img at bounding box center [49, 17] width 69 height 30
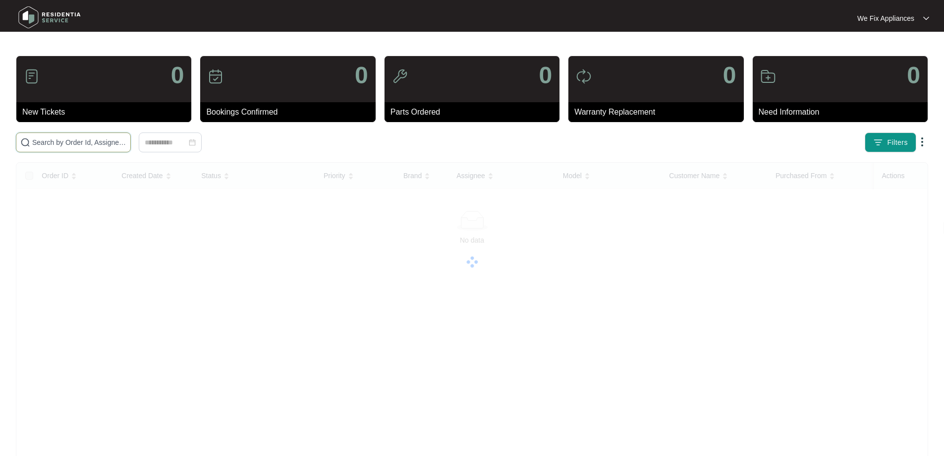
click at [73, 143] on input "text" at bounding box center [79, 142] width 94 height 11
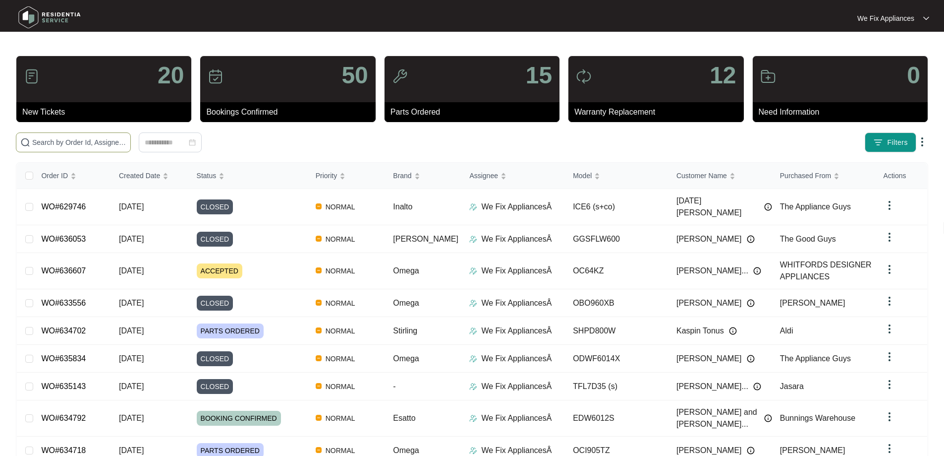
paste input "629746"
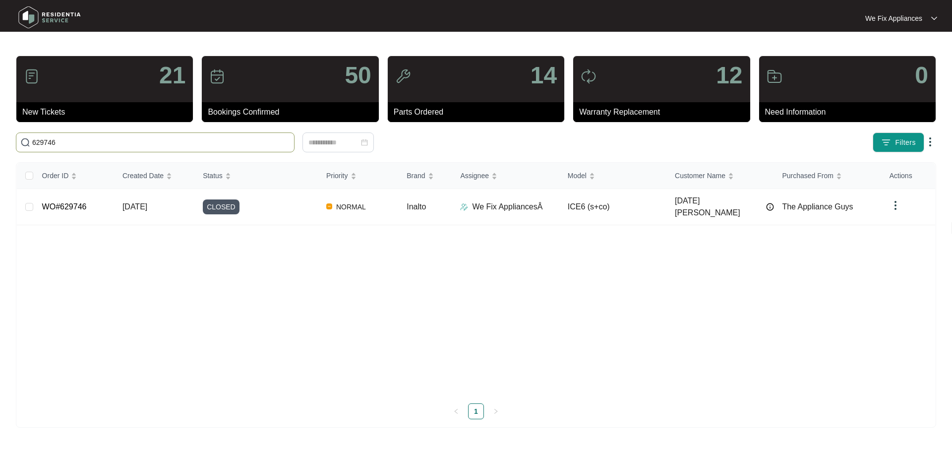
drag, startPoint x: 68, startPoint y: 140, endPoint x: 2, endPoint y: 146, distance: 66.1
click at [2, 146] on main "21 New Tickets 50 Bookings Confirmed 14 Parts Ordered 12 Warranty Replacement 0…" at bounding box center [476, 228] width 952 height 456
paste input "33953"
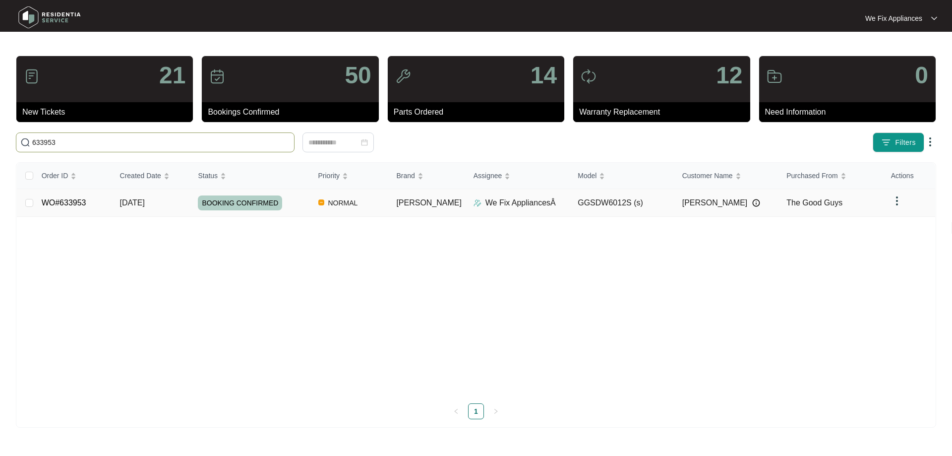
type input "633953"
click at [250, 199] on span "BOOKING CONFIRMED" at bounding box center [240, 202] width 84 height 15
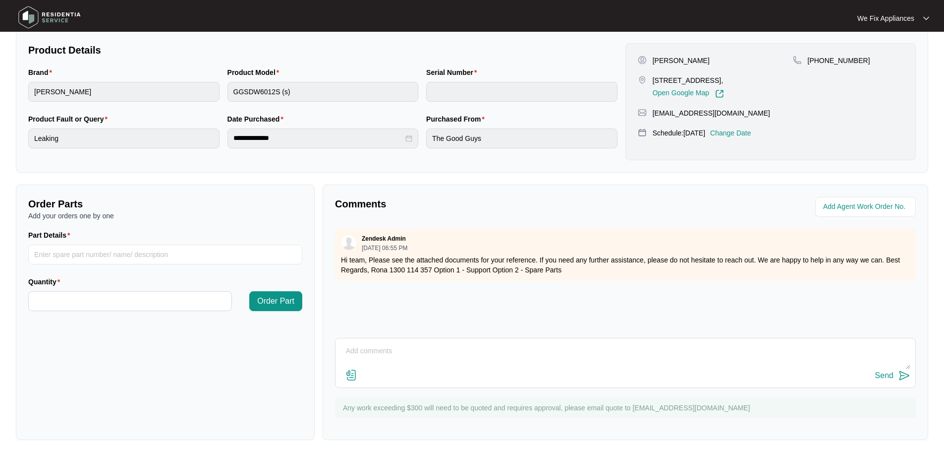
scroll to position [202, 0]
click at [471, 350] on textarea at bounding box center [626, 356] width 570 height 26
type textarea "Hi Team this unit is leaking from the join of the base and metal seam. this can…"
click at [353, 377] on img at bounding box center [351, 375] width 12 height 12
click at [0, 0] on input "file" at bounding box center [0, 0] width 0 height 0
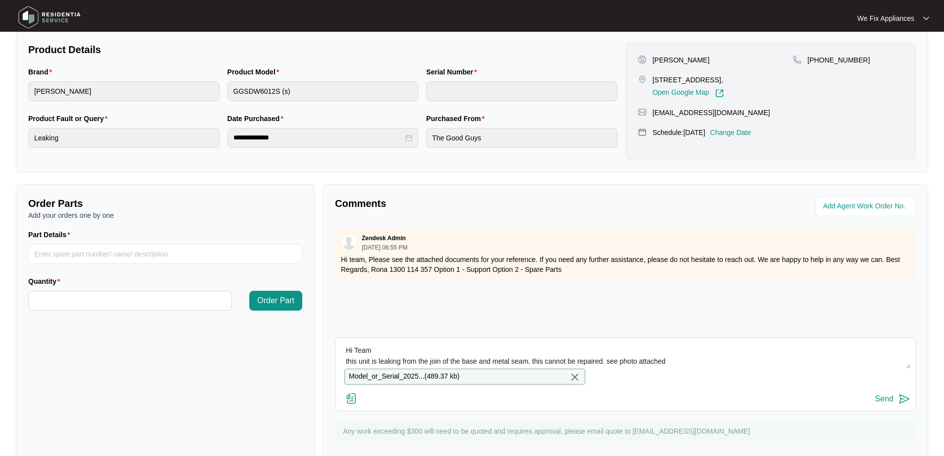
click at [894, 405] on button "Send" at bounding box center [892, 398] width 35 height 13
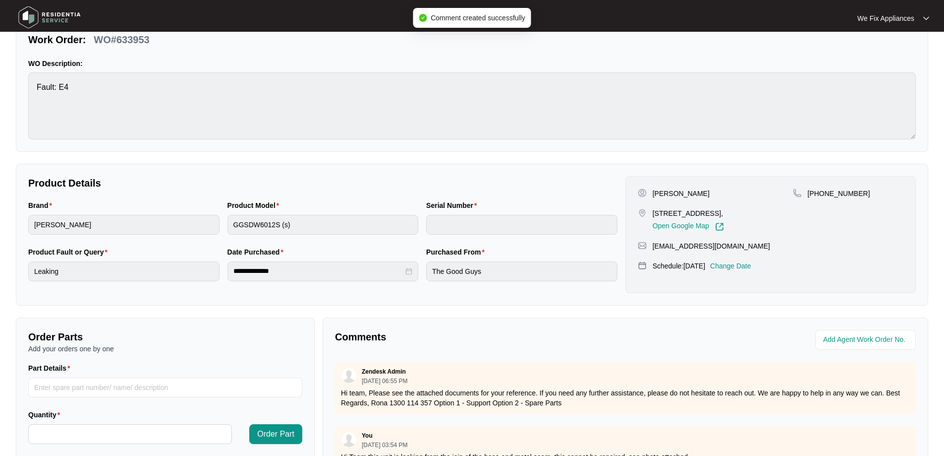
scroll to position [0, 0]
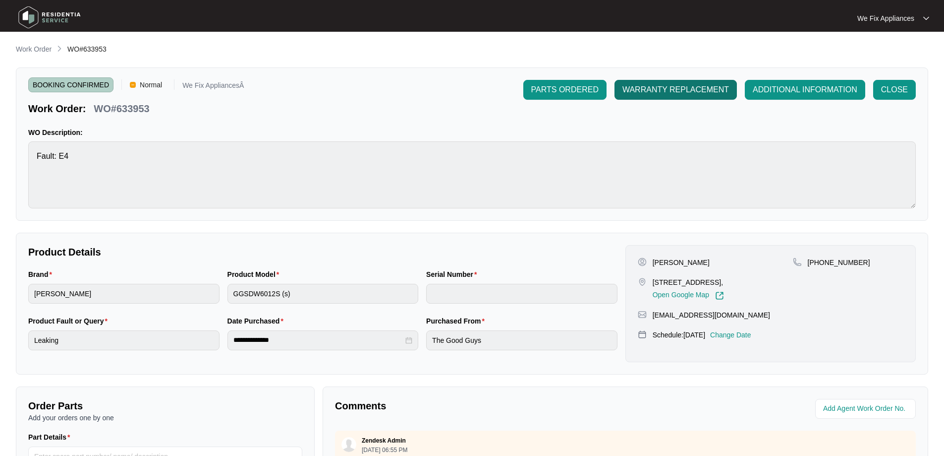
click at [684, 93] on span "WARRANTY REPLACEMENT" at bounding box center [676, 90] width 107 height 12
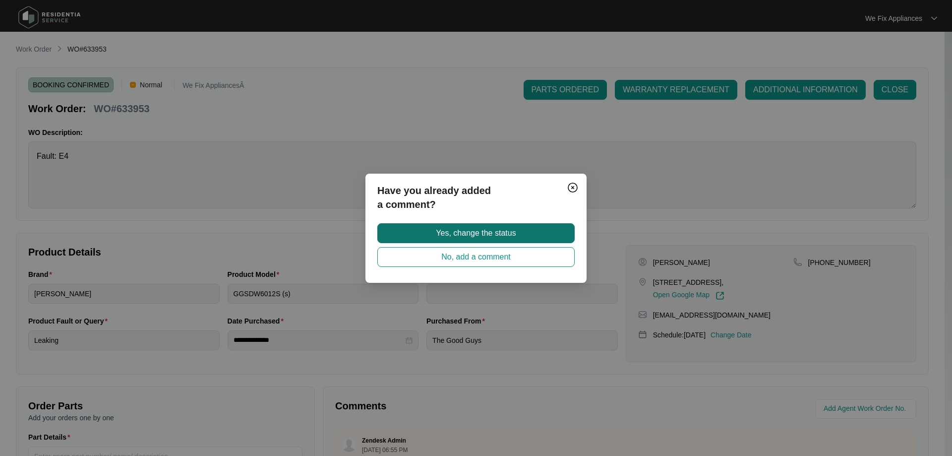
click at [484, 229] on span "Yes, change the status" at bounding box center [476, 233] width 80 height 12
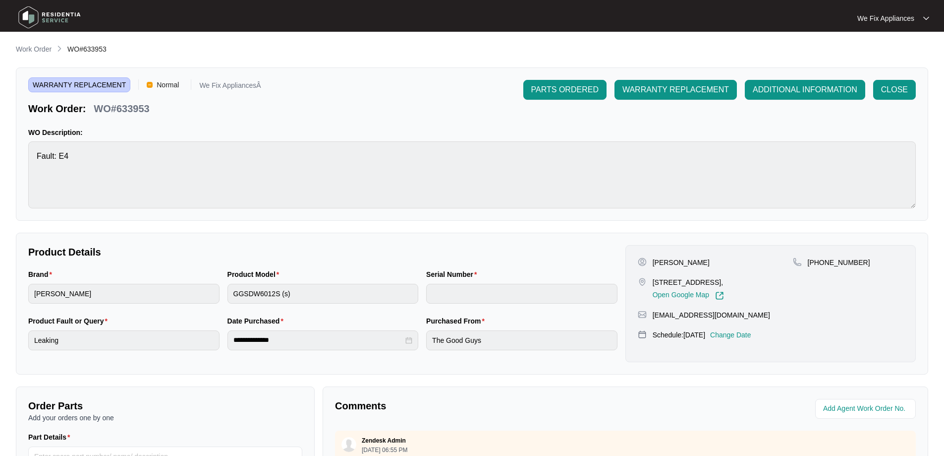
drag, startPoint x: 549, startPoint y: 229, endPoint x: 531, endPoint y: 229, distance: 18.4
drag, startPoint x: 531, startPoint y: 229, endPoint x: 486, endPoint y: 226, distance: 45.3
drag, startPoint x: 486, startPoint y: 226, endPoint x: 457, endPoint y: 227, distance: 28.8
drag, startPoint x: 457, startPoint y: 227, endPoint x: 395, endPoint y: 229, distance: 62.0
drag, startPoint x: 395, startPoint y: 229, endPoint x: 359, endPoint y: 227, distance: 36.2
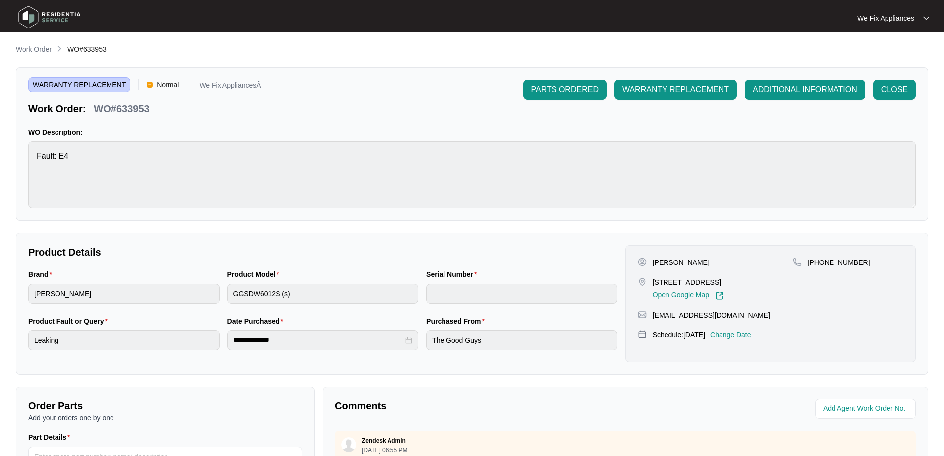
drag, startPoint x: 359, startPoint y: 227, endPoint x: 322, endPoint y: 227, distance: 36.7
drag, startPoint x: 322, startPoint y: 227, endPoint x: 293, endPoint y: 227, distance: 29.2
drag, startPoint x: 293, startPoint y: 227, endPoint x: 261, endPoint y: 227, distance: 32.2
drag, startPoint x: 261, startPoint y: 227, endPoint x: 225, endPoint y: 226, distance: 35.7
drag, startPoint x: 225, startPoint y: 226, endPoint x: 185, endPoint y: 228, distance: 39.7
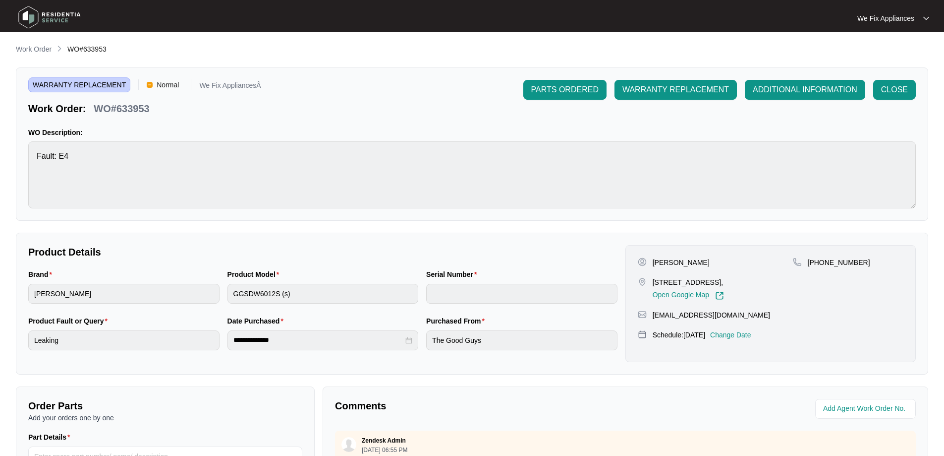
drag, startPoint x: 185, startPoint y: 228, endPoint x: 156, endPoint y: 229, distance: 29.3
drag, startPoint x: 156, startPoint y: 229, endPoint x: 115, endPoint y: 229, distance: 40.6
drag, startPoint x: 115, startPoint y: 229, endPoint x: 89, endPoint y: 229, distance: 26.8
drag, startPoint x: 89, startPoint y: 229, endPoint x: 51, endPoint y: 230, distance: 37.7
drag, startPoint x: 51, startPoint y: 230, endPoint x: 29, endPoint y: 226, distance: 22.8
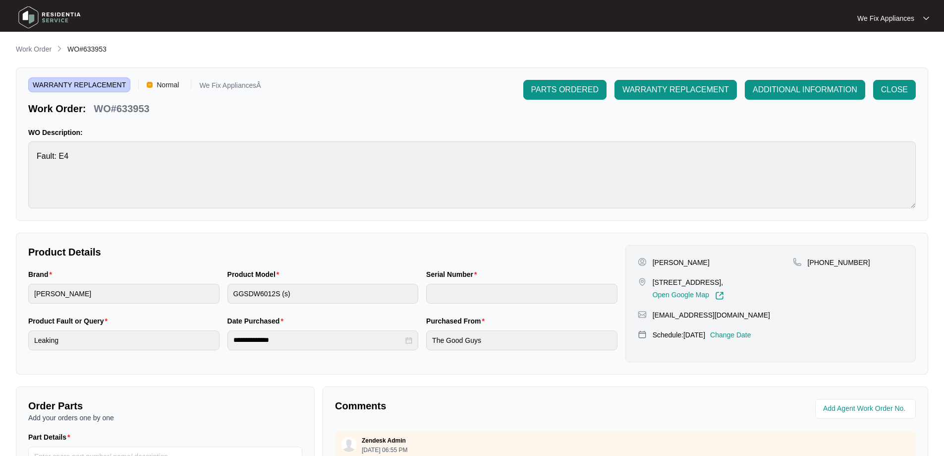
drag, startPoint x: 29, startPoint y: 226, endPoint x: 18, endPoint y: 227, distance: 11.0
drag, startPoint x: 18, startPoint y: 227, endPoint x: 316, endPoint y: 232, distance: 297.9
click at [316, 232] on div "**********" at bounding box center [472, 303] width 913 height 142
drag, startPoint x: 359, startPoint y: 232, endPoint x: 306, endPoint y: 227, distance: 52.8
drag, startPoint x: 306, startPoint y: 227, endPoint x: 256, endPoint y: 225, distance: 50.6
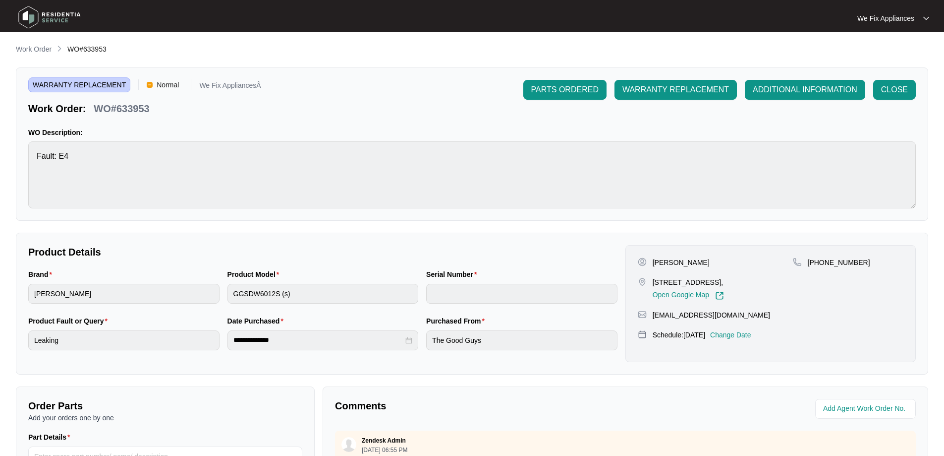
drag, startPoint x: 256, startPoint y: 225, endPoint x: 218, endPoint y: 225, distance: 38.2
drag, startPoint x: 218, startPoint y: 225, endPoint x: 181, endPoint y: 225, distance: 36.7
drag, startPoint x: 181, startPoint y: 225, endPoint x: 144, endPoint y: 228, distance: 37.3
drag, startPoint x: 144, startPoint y: 228, endPoint x: 115, endPoint y: 231, distance: 29.0
drag, startPoint x: 115, startPoint y: 231, endPoint x: 80, endPoint y: 229, distance: 34.8
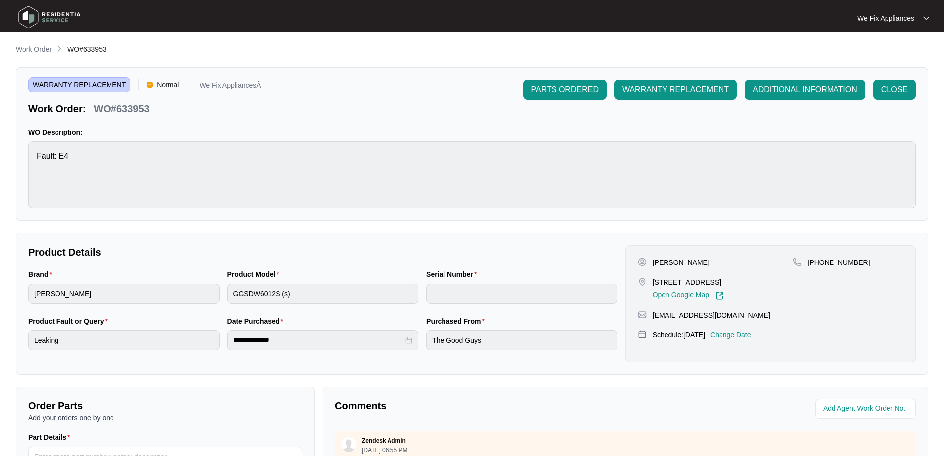
drag, startPoint x: 80, startPoint y: 229, endPoint x: 47, endPoint y: 228, distance: 33.7
drag, startPoint x: 43, startPoint y: 227, endPoint x: 25, endPoint y: 226, distance: 17.4
click at [25, 226] on div "**********" at bounding box center [472, 343] width 913 height 598
click at [462, 225] on div "**********" at bounding box center [472, 343] width 913 height 598
drag, startPoint x: 461, startPoint y: 227, endPoint x: 450, endPoint y: 228, distance: 11.4
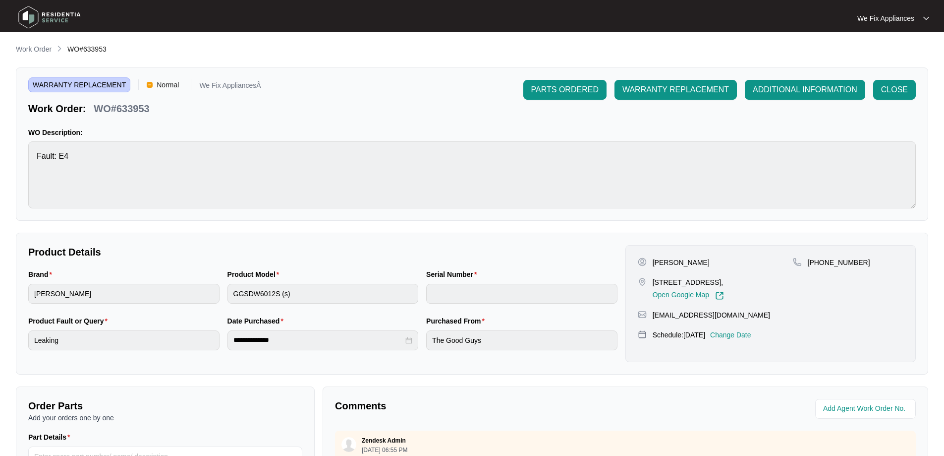
drag, startPoint x: 450, startPoint y: 228, endPoint x: 443, endPoint y: 228, distance: 6.9
drag, startPoint x: 443, startPoint y: 228, endPoint x: 419, endPoint y: 229, distance: 24.4
drag, startPoint x: 419, startPoint y: 229, endPoint x: 405, endPoint y: 229, distance: 13.9
drag
click at [237, 227] on div "**********" at bounding box center [472, 343] width 913 height 598
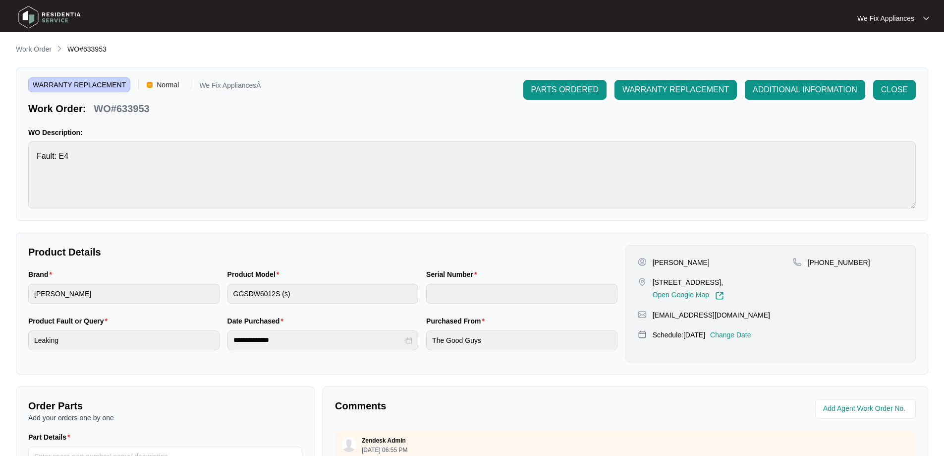
click at [487, 229] on div "**********" at bounding box center [472, 343] width 913 height 598
click at [157, 42] on main "**********" at bounding box center [472, 328] width 944 height 657
